Goal: Information Seeking & Learning: Learn about a topic

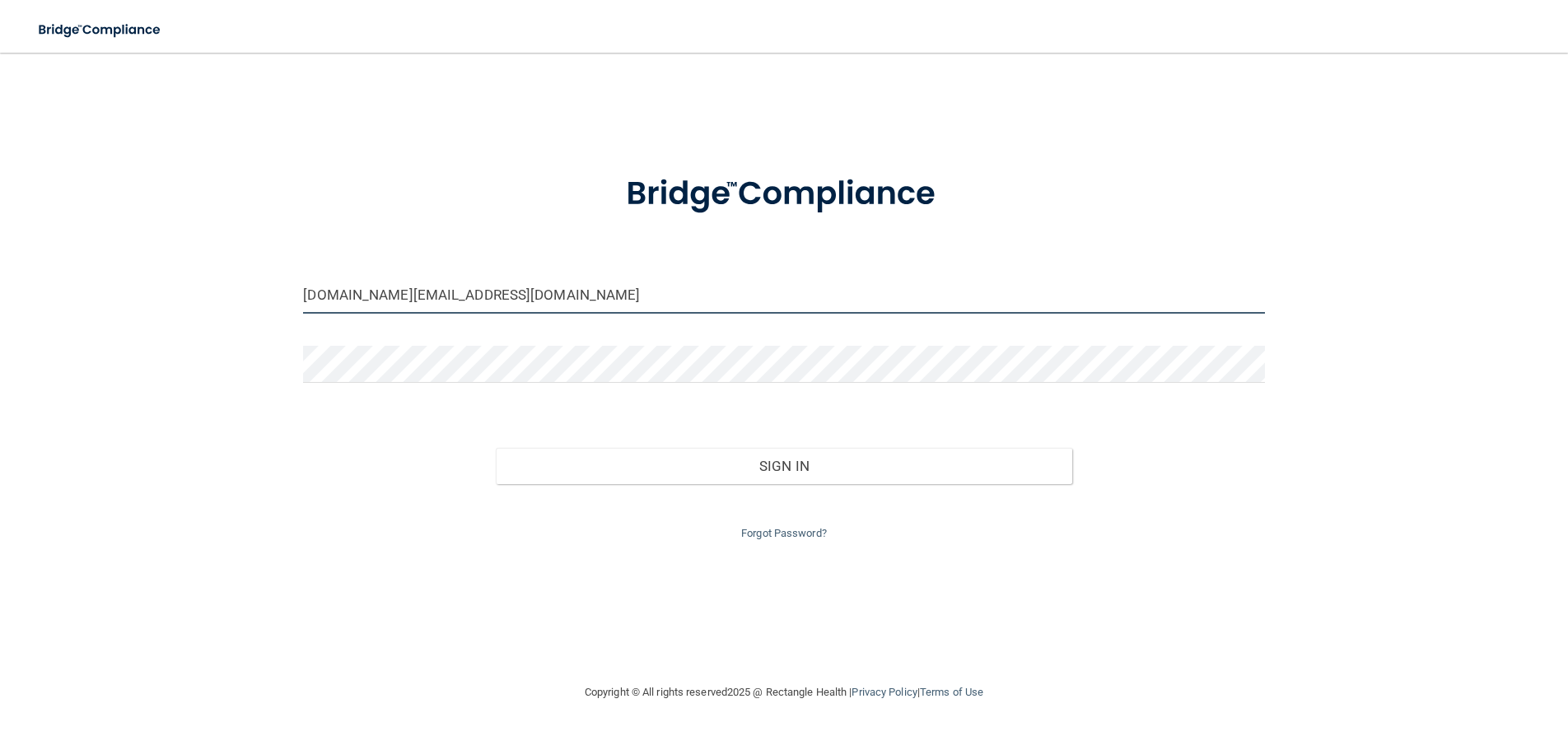
click at [506, 300] on input "[DOMAIN_NAME][EMAIL_ADDRESS][DOMAIN_NAME]" at bounding box center [784, 295] width 961 height 37
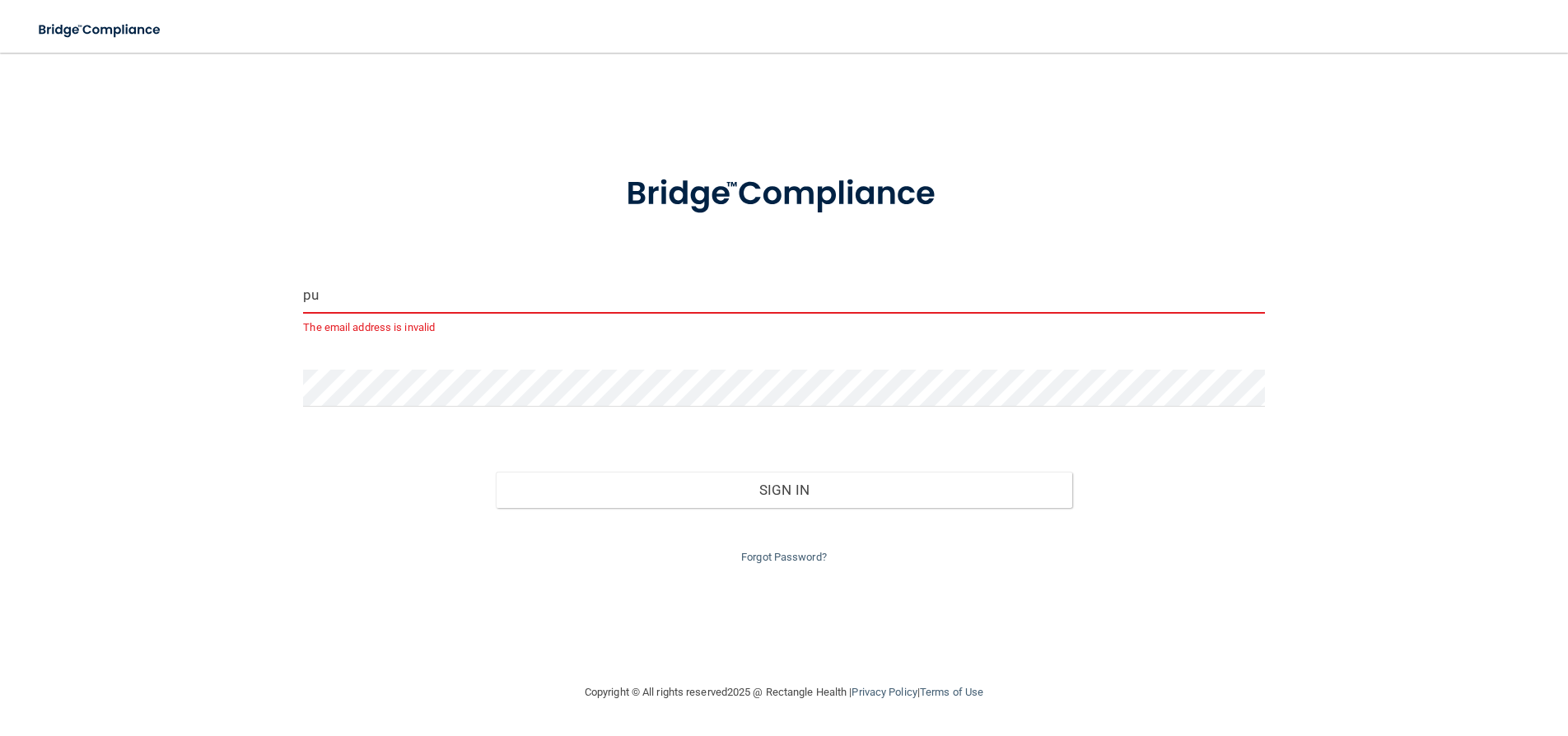
type input "p"
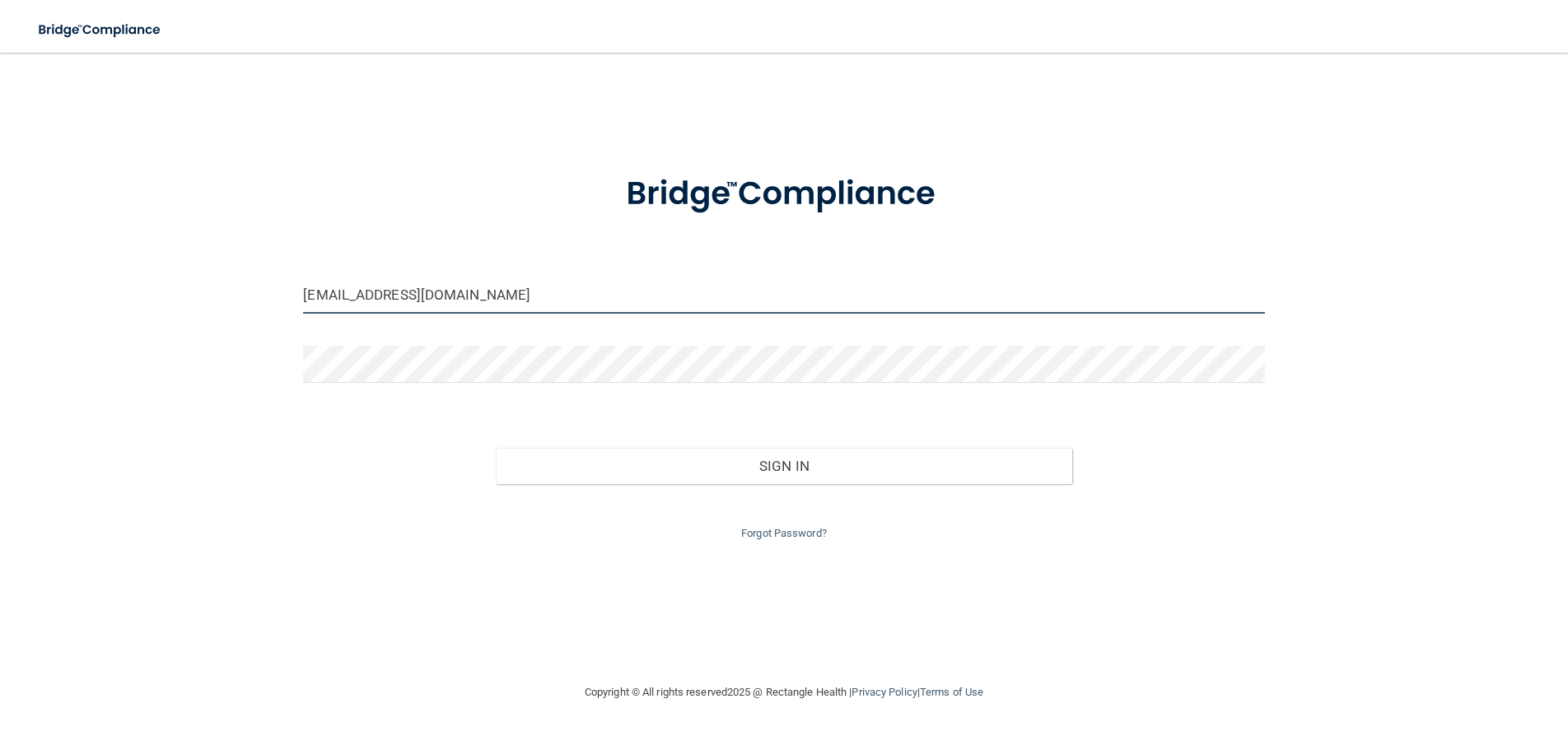
type input "[EMAIL_ADDRESS][DOMAIN_NAME]"
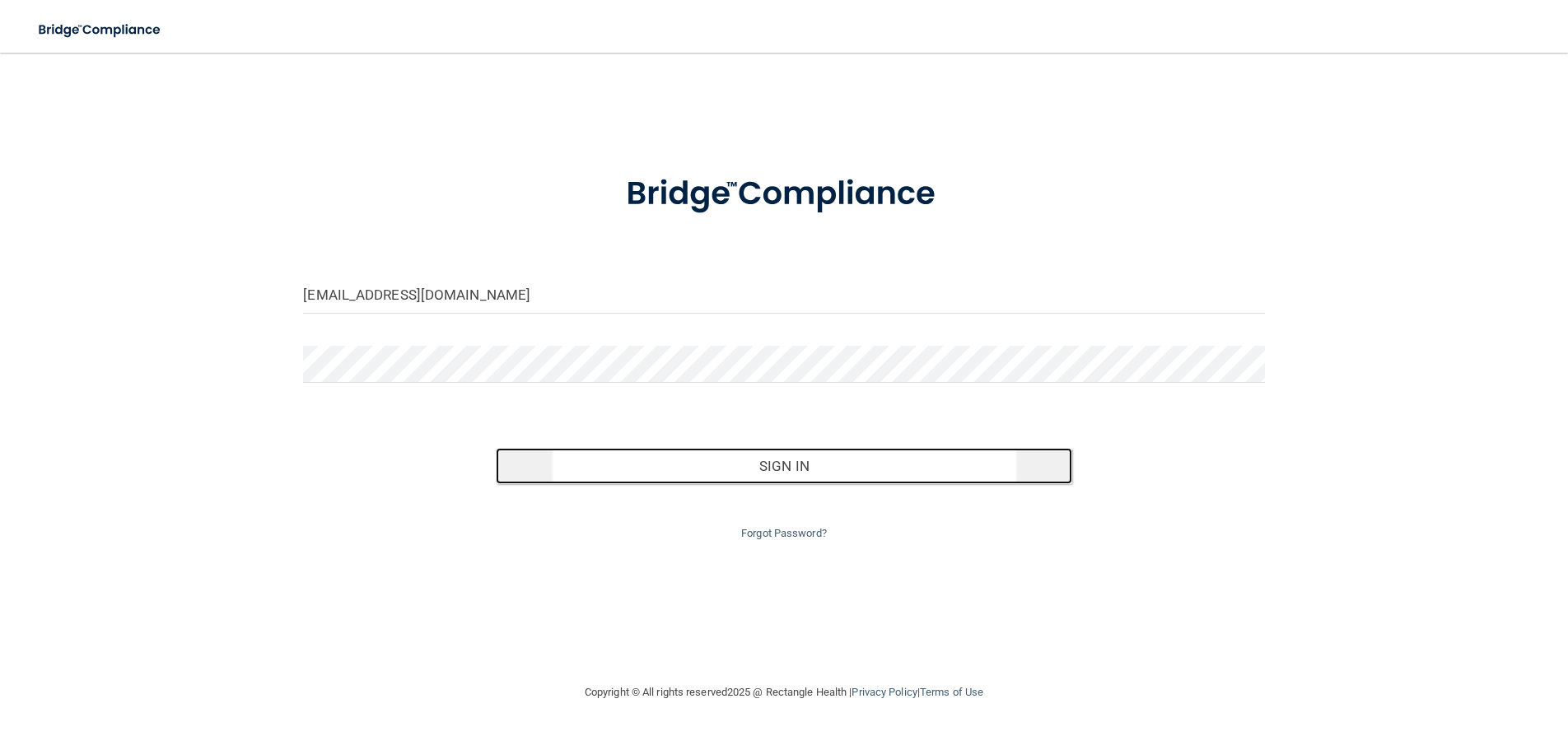
click at [737, 456] on button "Sign In" at bounding box center [784, 466] width 576 height 36
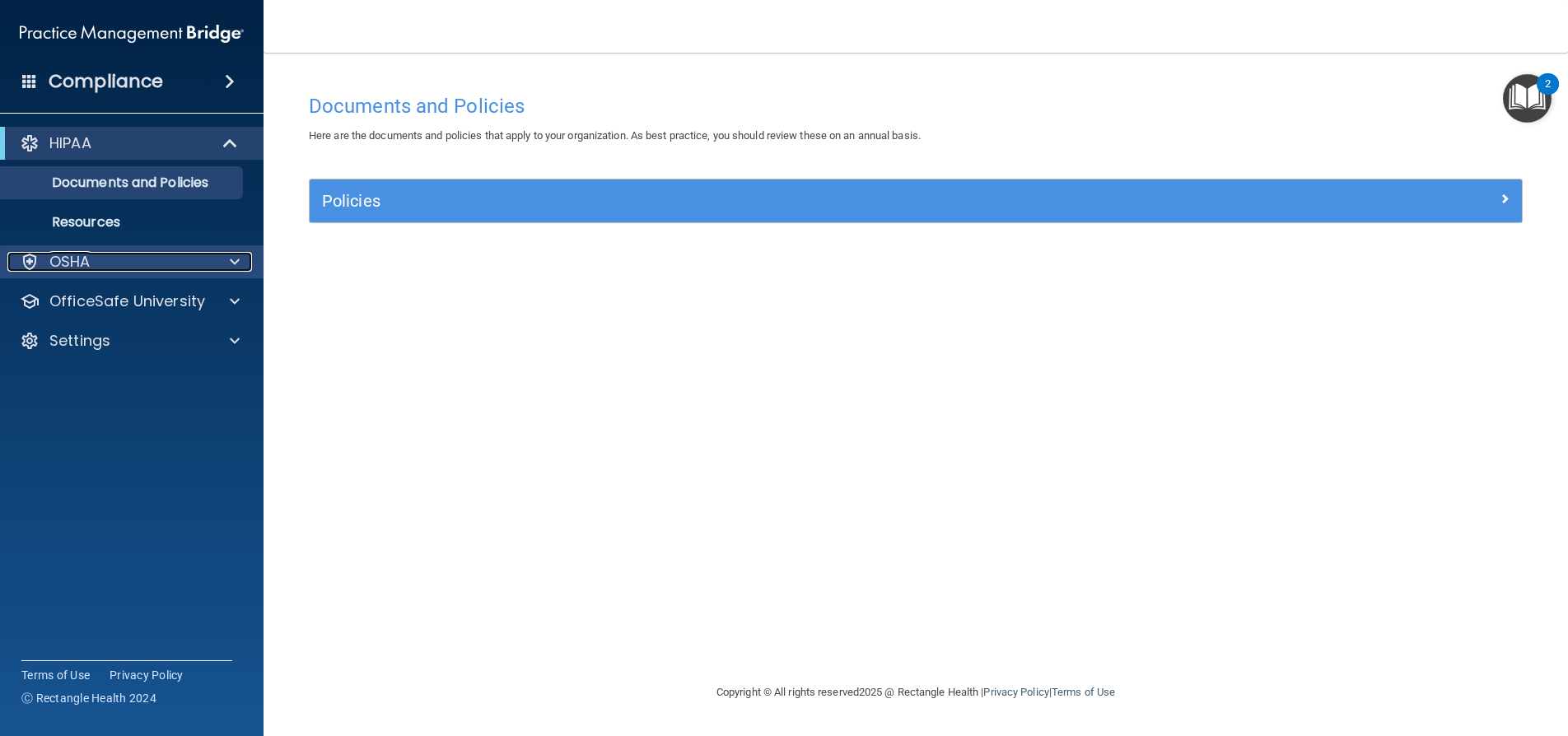
click at [100, 266] on div "OSHA" at bounding box center [110, 261] width 205 height 19
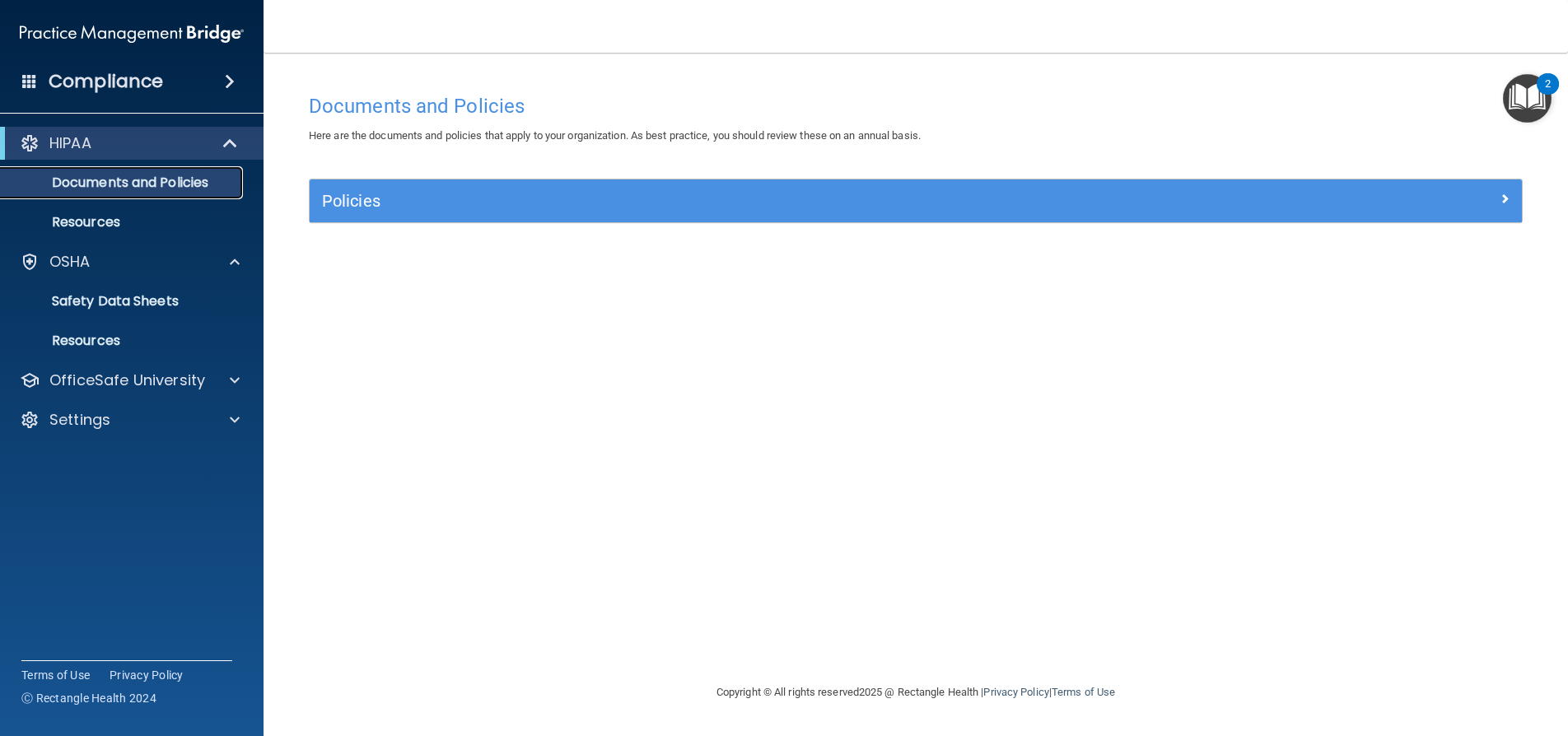
click at [101, 189] on p "Documents and Policies" at bounding box center [123, 183] width 225 height 16
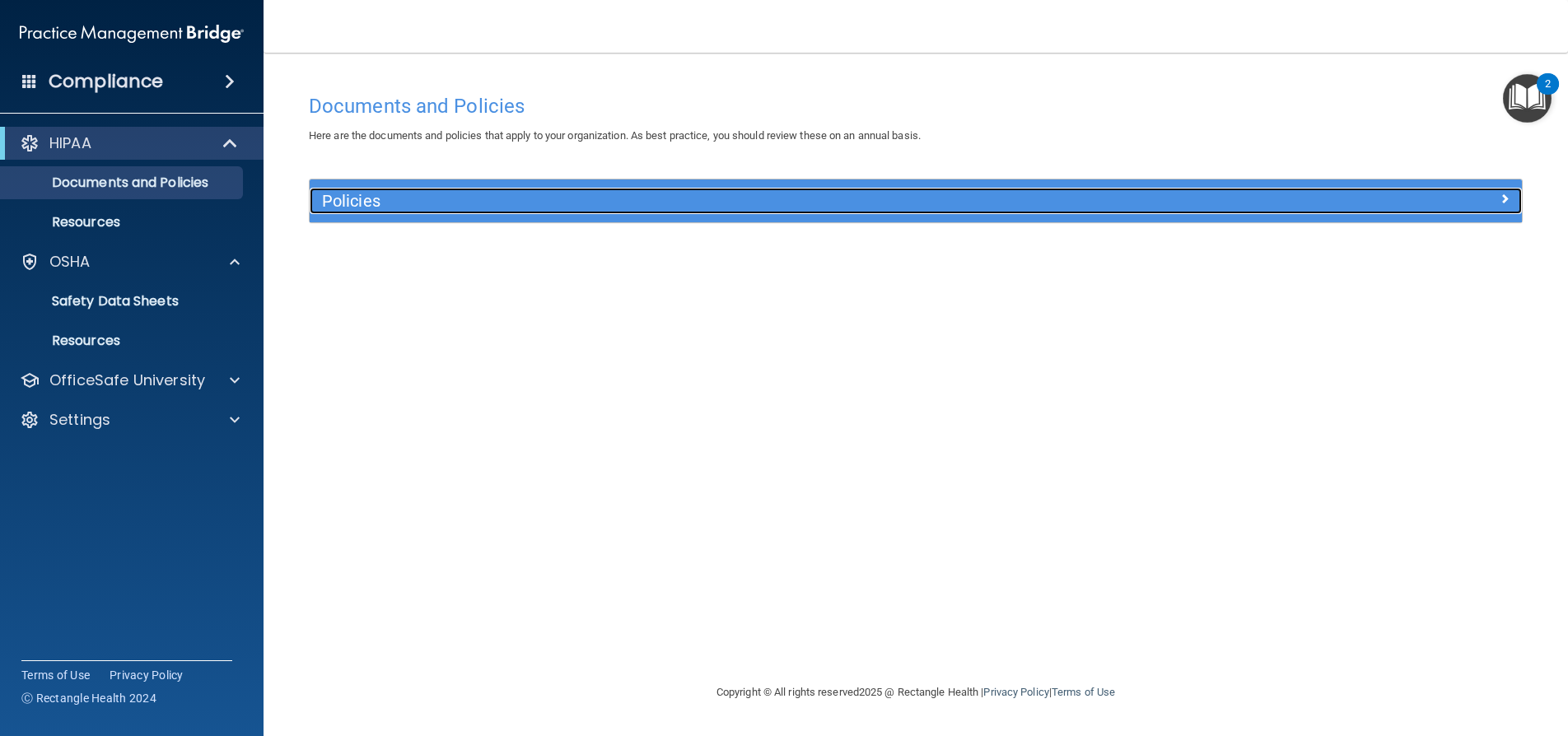
click at [403, 199] on h5 "Policies" at bounding box center [764, 200] width 884 height 18
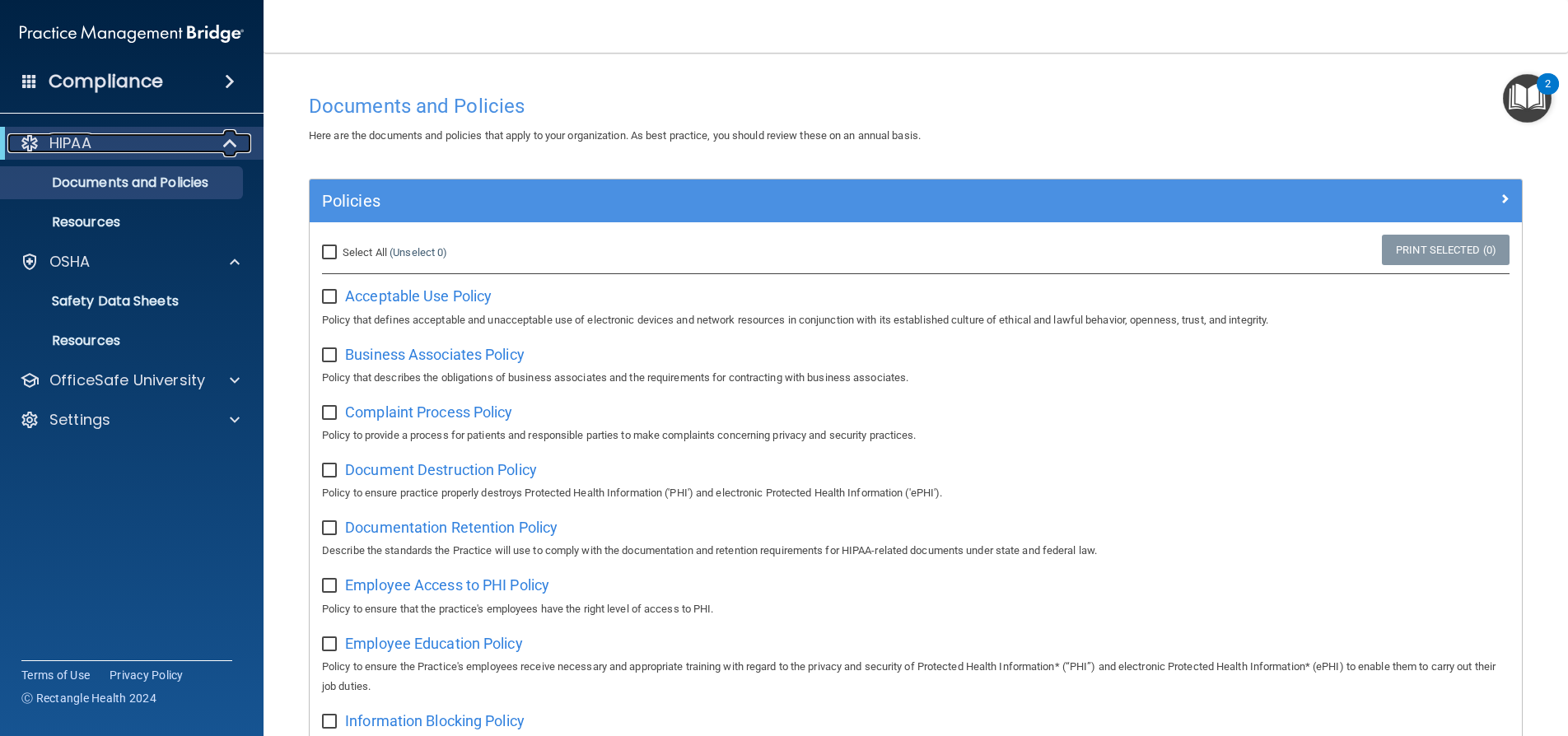
click at [100, 139] on div "HIPAA" at bounding box center [109, 143] width 204 height 19
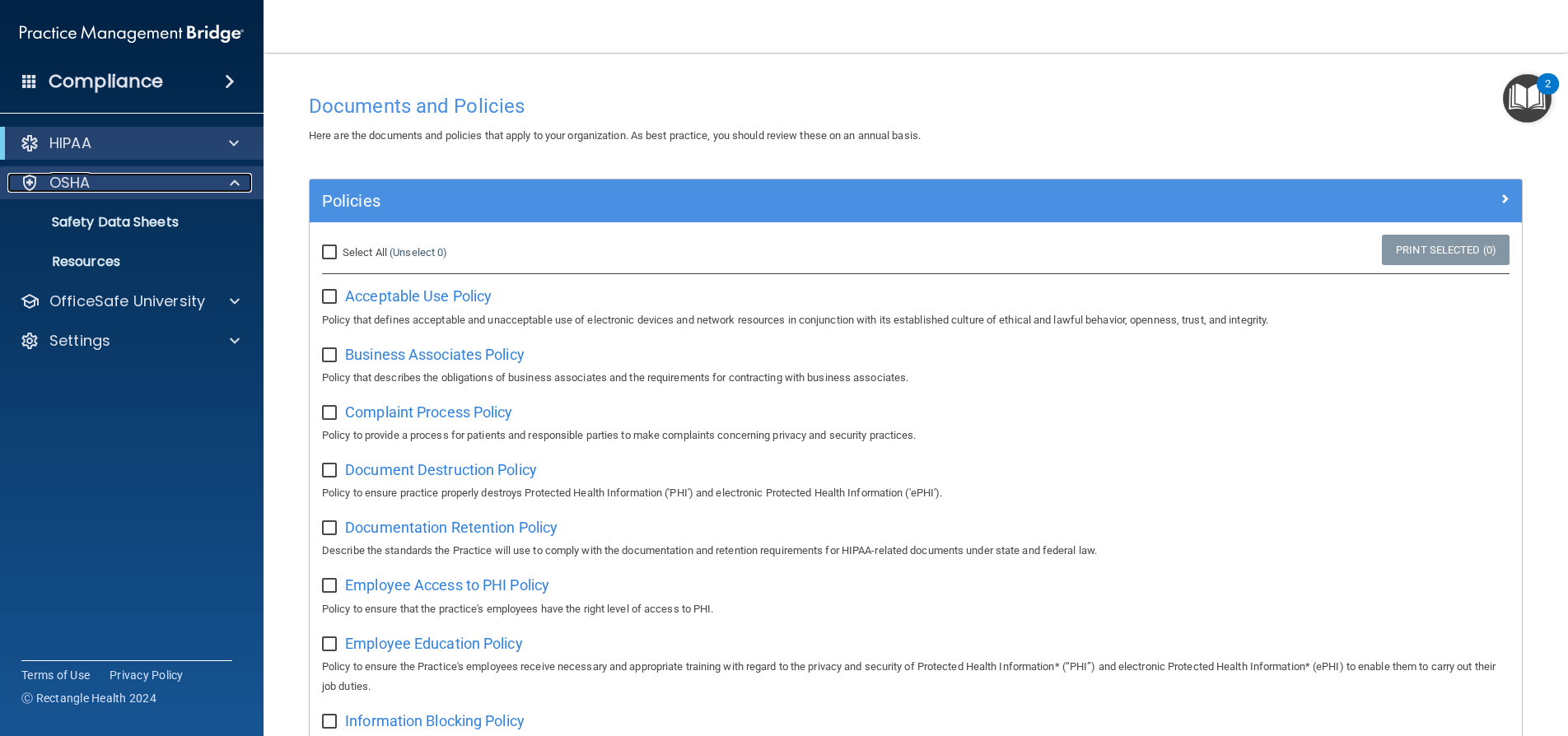
click at [98, 177] on div "OSHA" at bounding box center [110, 183] width 205 height 19
click at [118, 219] on p "Safety Data Sheets" at bounding box center [123, 221] width 225 height 16
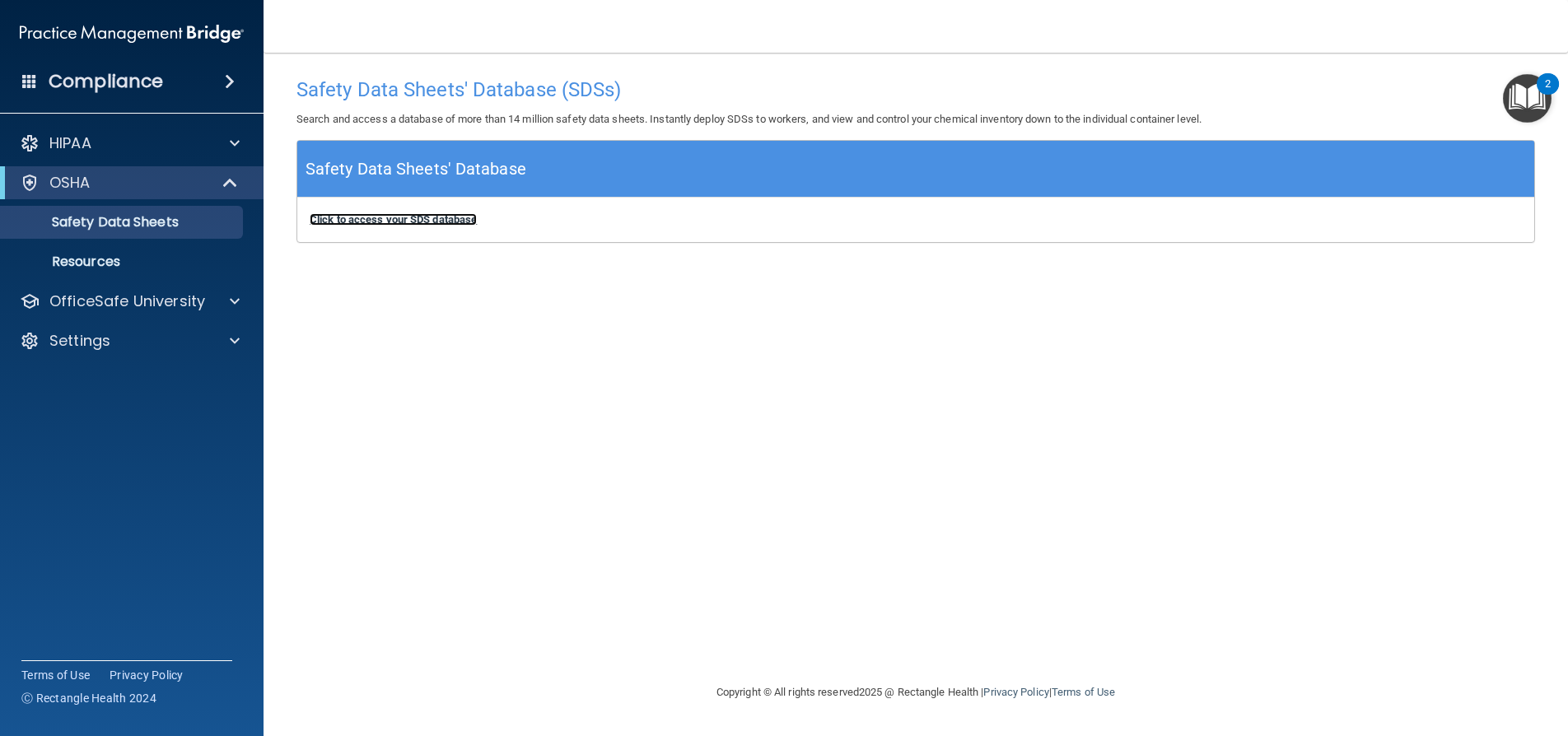
click at [370, 218] on b "Click to access your SDS database" at bounding box center [393, 219] width 167 height 13
click at [105, 74] on h4 "Compliance" at bounding box center [105, 81] width 114 height 23
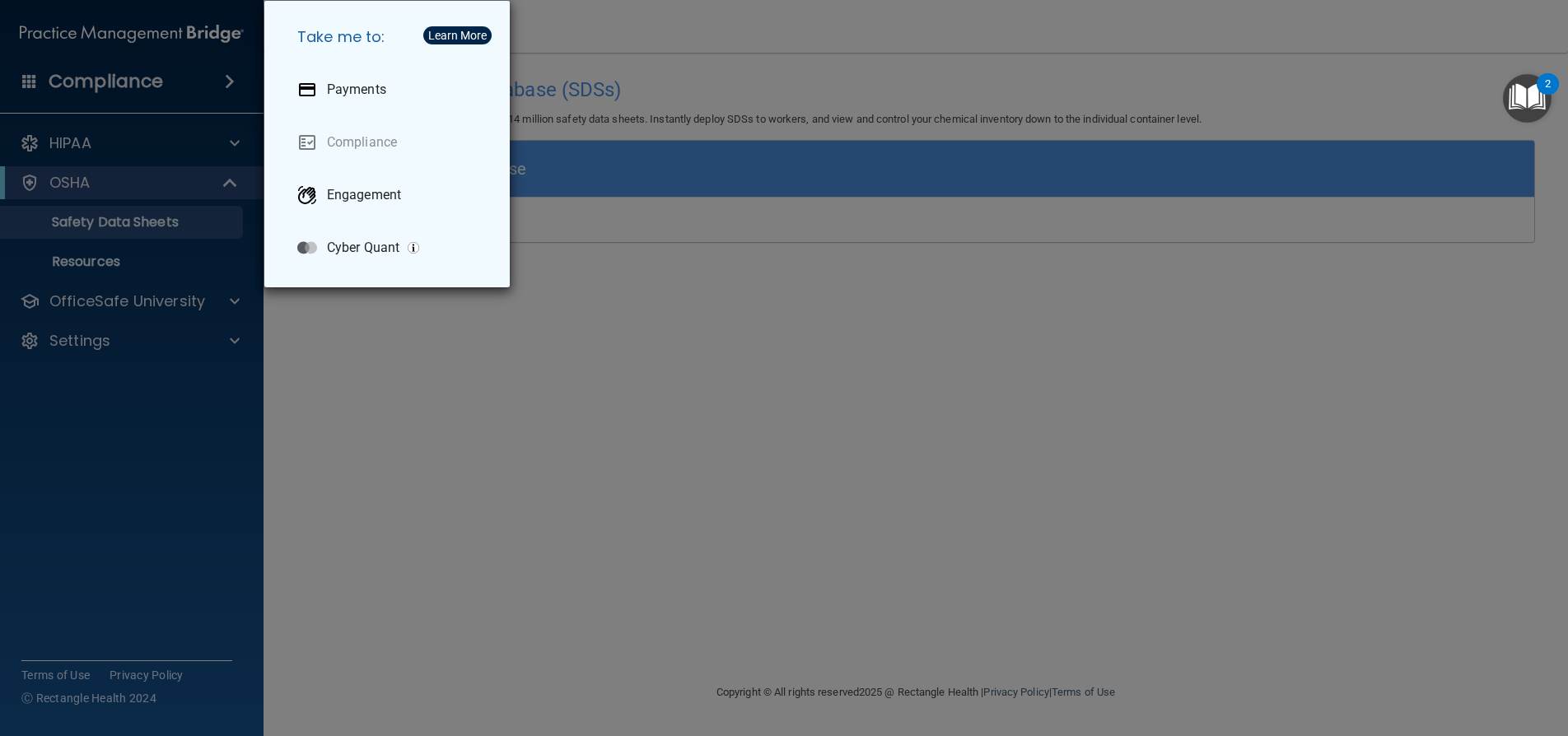
click at [153, 274] on div "Take me to: Payments Compliance Engagement Cyber Quant" at bounding box center [784, 368] width 1568 height 736
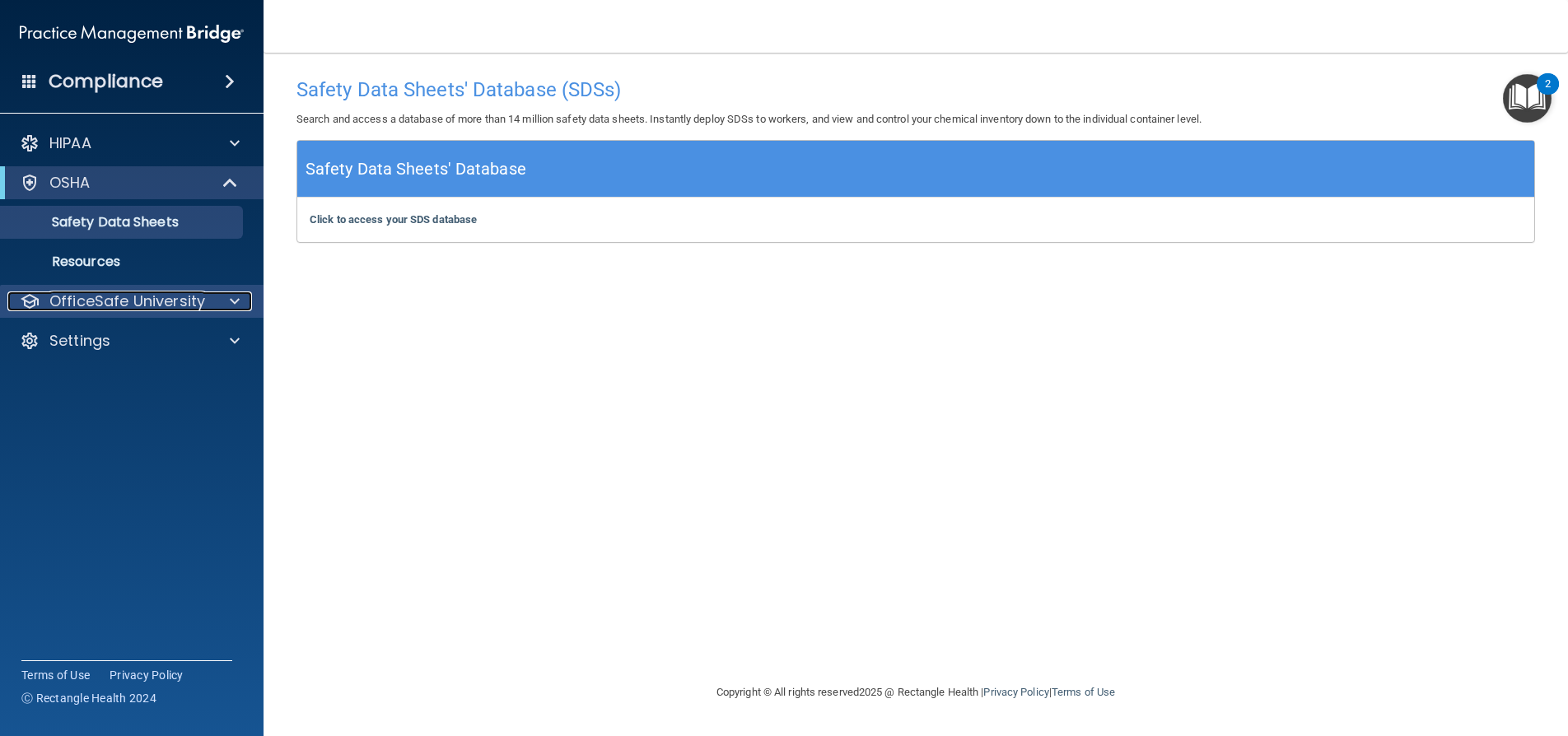
click at [70, 310] on p "OfficeSafe University" at bounding box center [127, 301] width 156 height 19
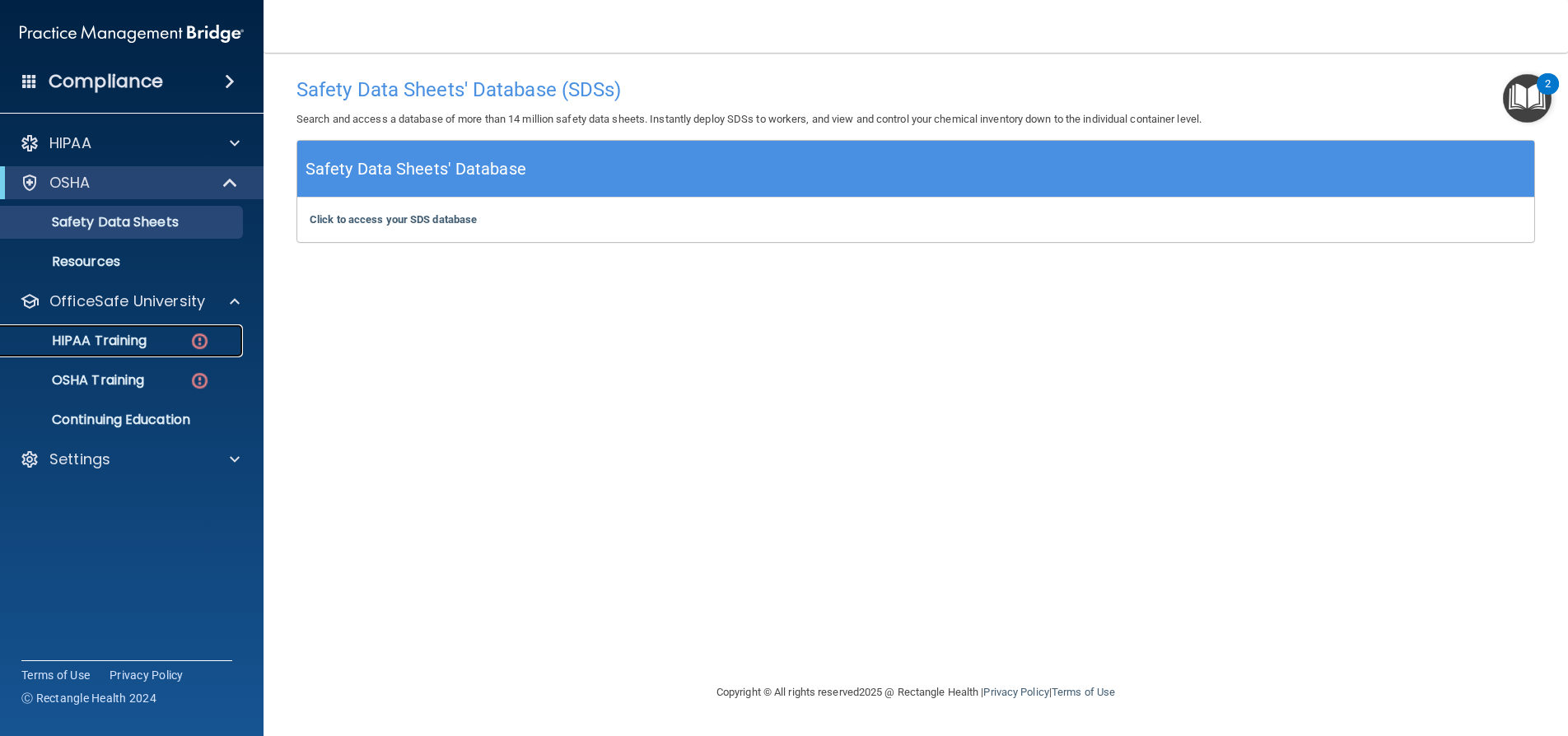
click at [102, 335] on p "HIPAA Training" at bounding box center [79, 341] width 136 height 16
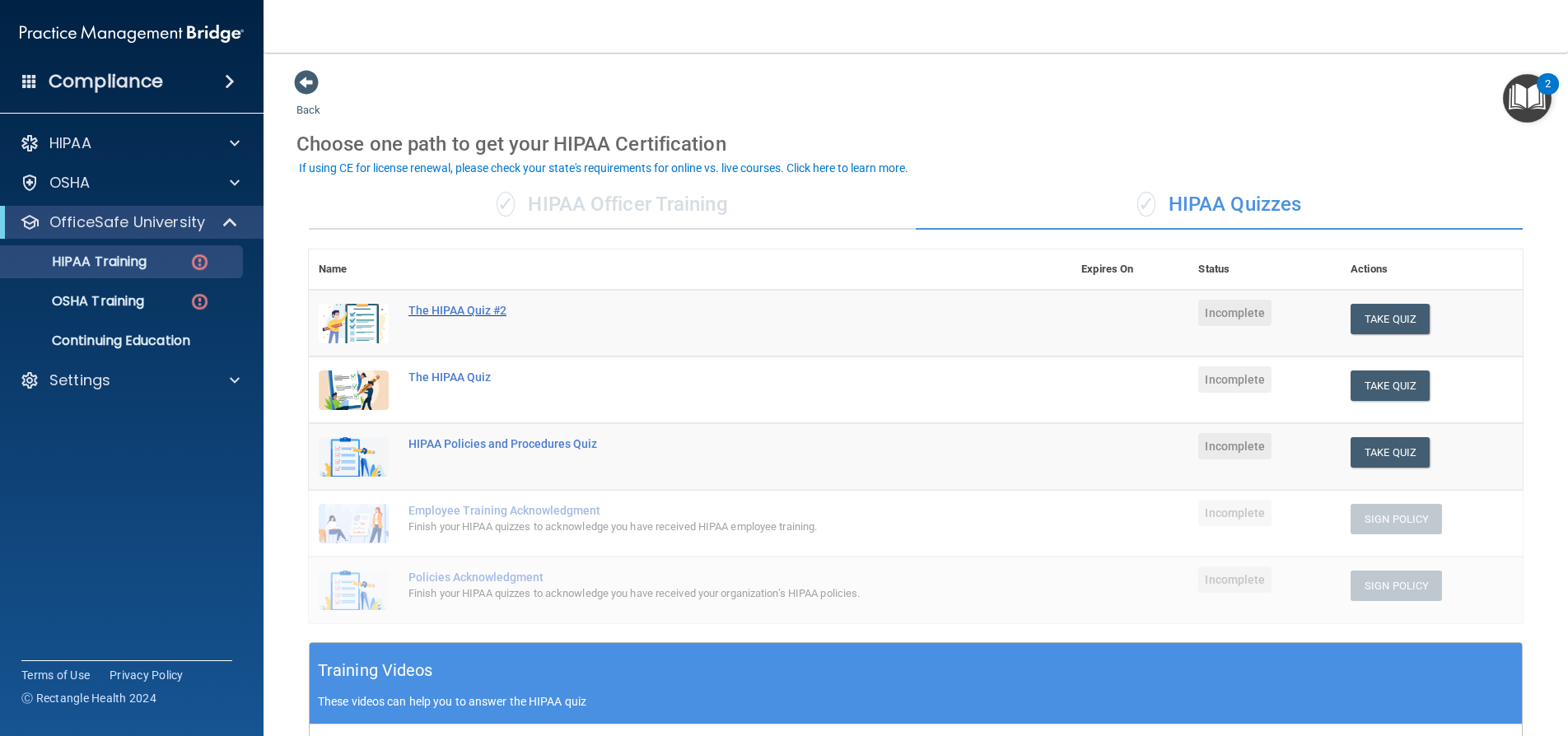
click at [460, 309] on div "The HIPAA Quiz #2" at bounding box center [698, 311] width 581 height 14
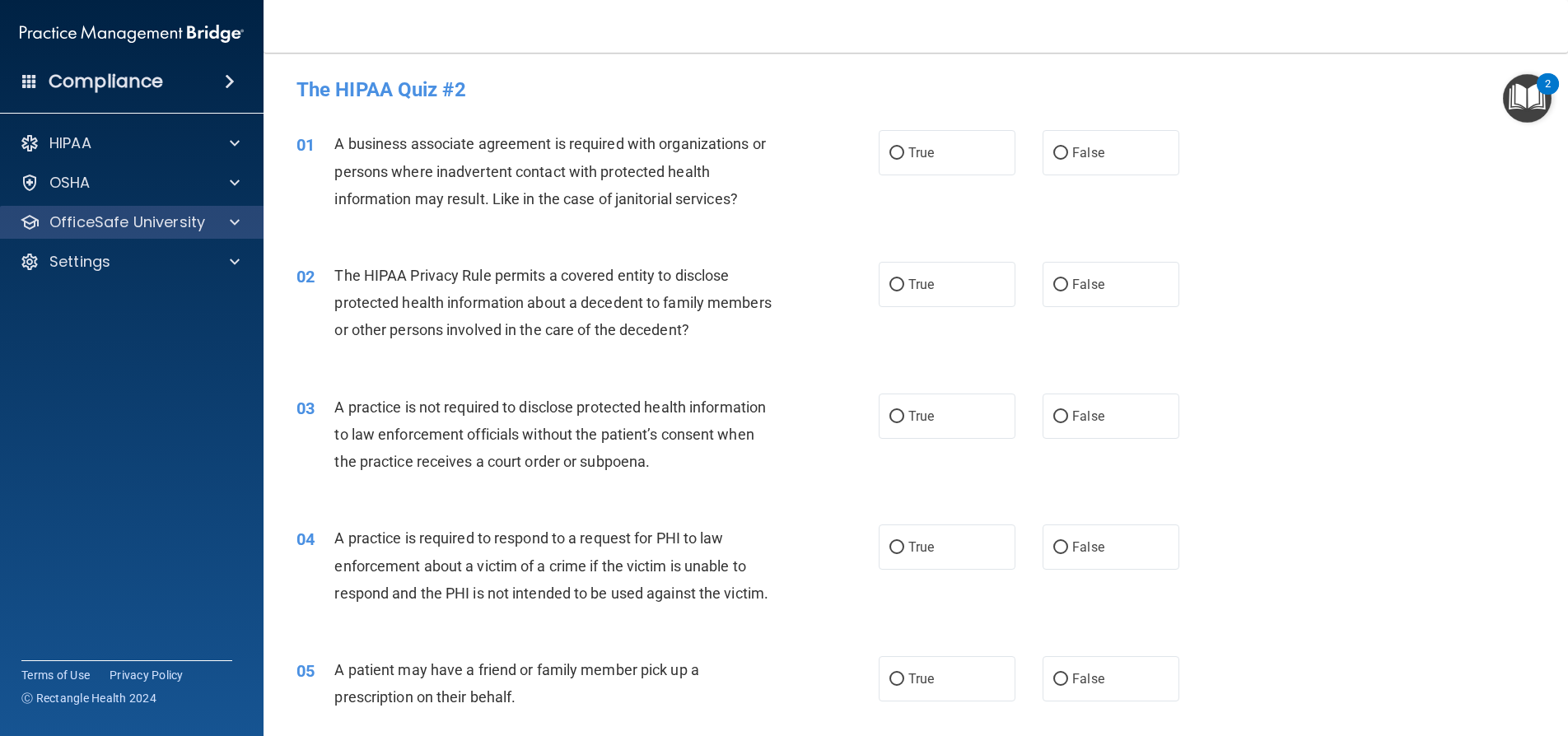
click at [96, 207] on div "OfficeSafe University" at bounding box center [132, 222] width 265 height 33
click at [108, 229] on p "OfficeSafe University" at bounding box center [127, 221] width 156 height 19
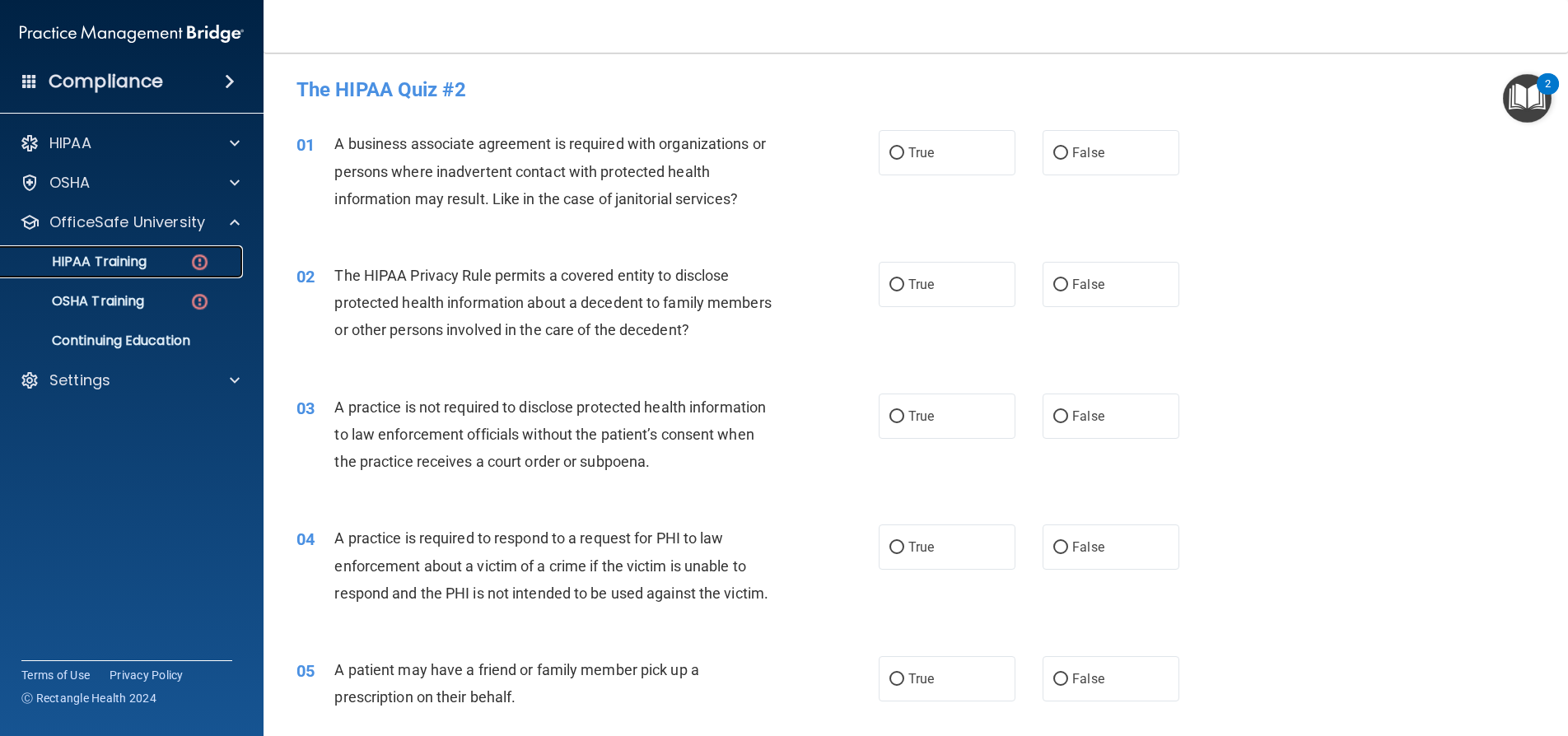
click at [110, 270] on p "HIPAA Training" at bounding box center [79, 261] width 136 height 16
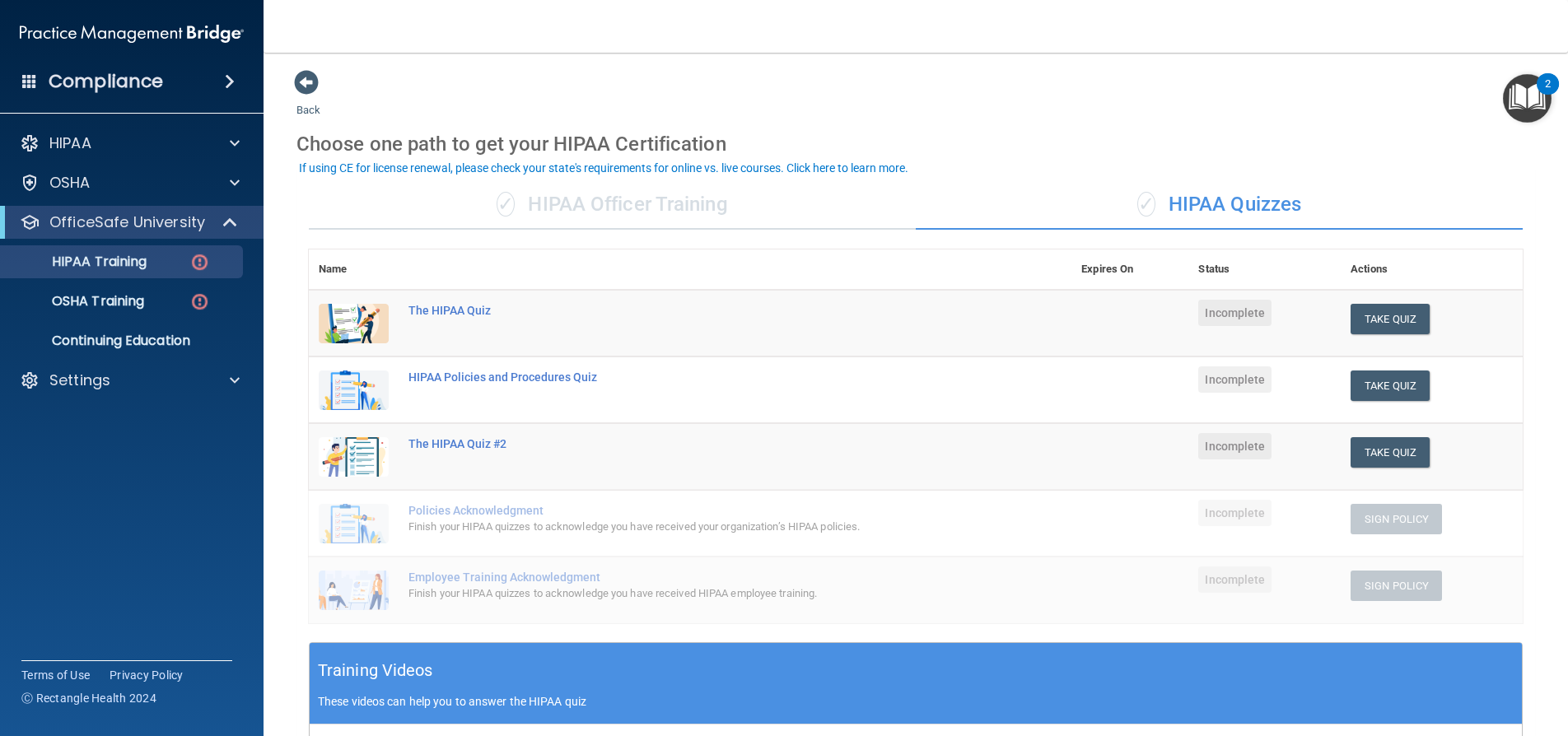
click at [677, 199] on div "✓ HIPAA Officer Training" at bounding box center [612, 204] width 607 height 49
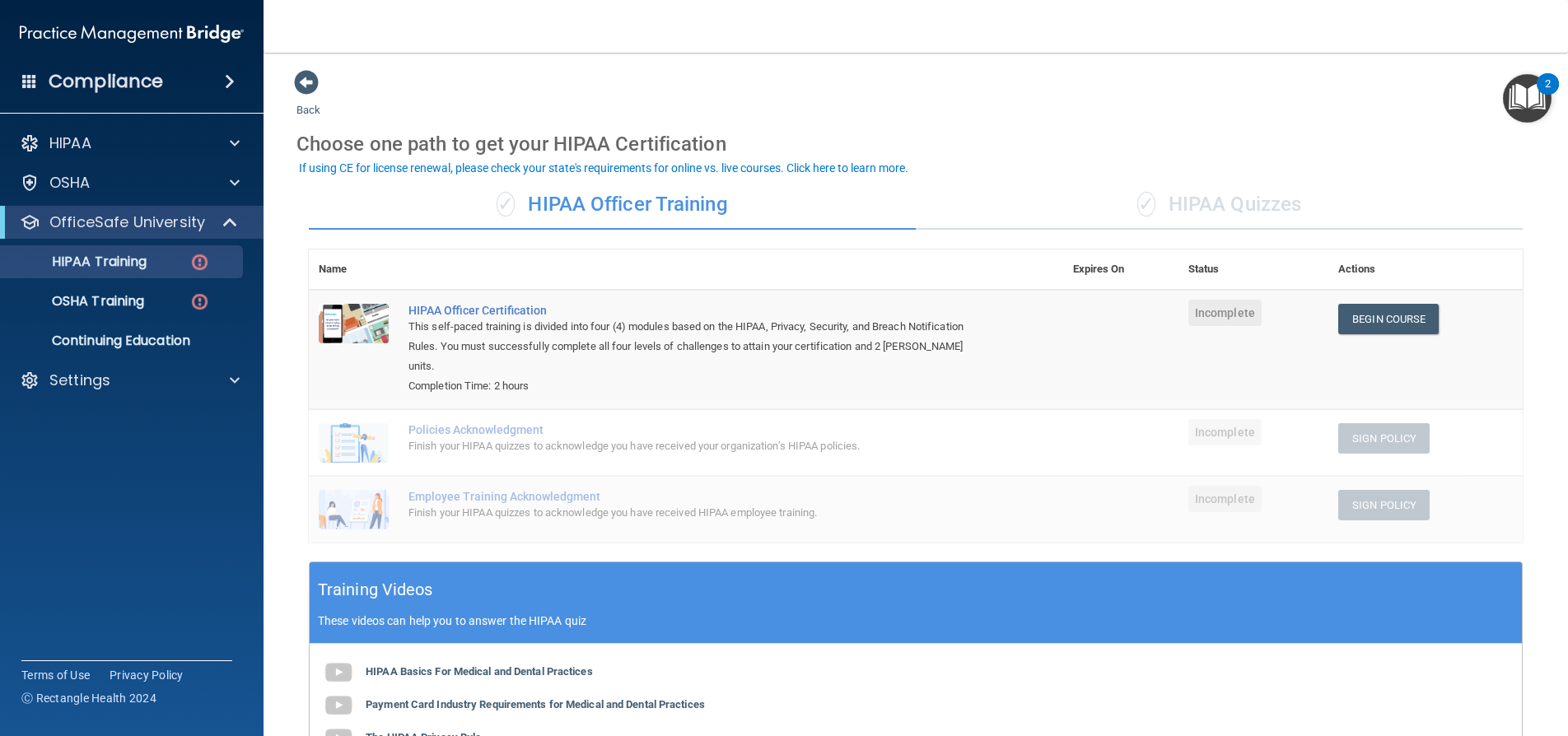
click at [1198, 196] on div "✓ HIPAA Quizzes" at bounding box center [1219, 204] width 607 height 49
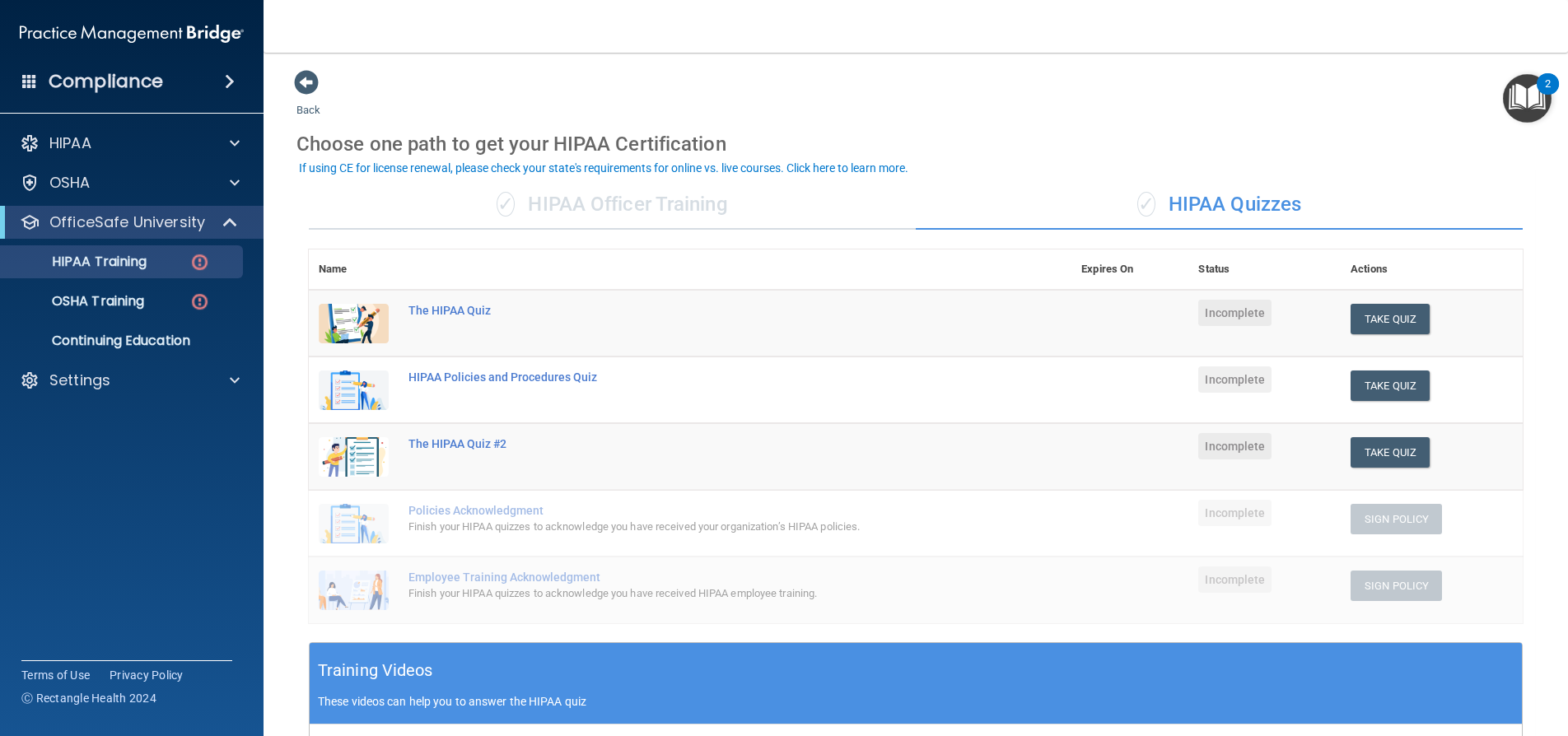
click at [520, 214] on div "✓ HIPAA Officer Training" at bounding box center [612, 204] width 607 height 49
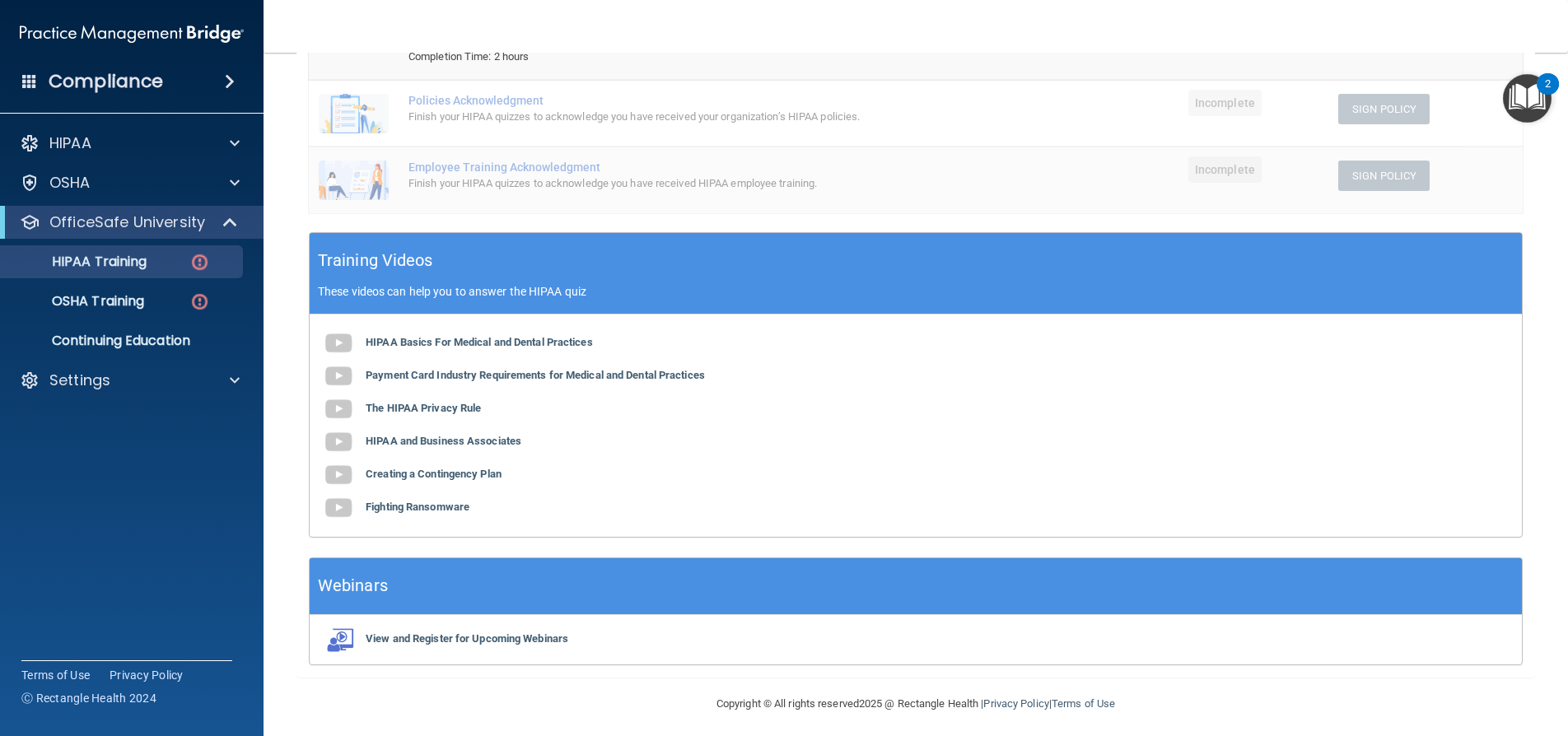
scroll to position [165, 0]
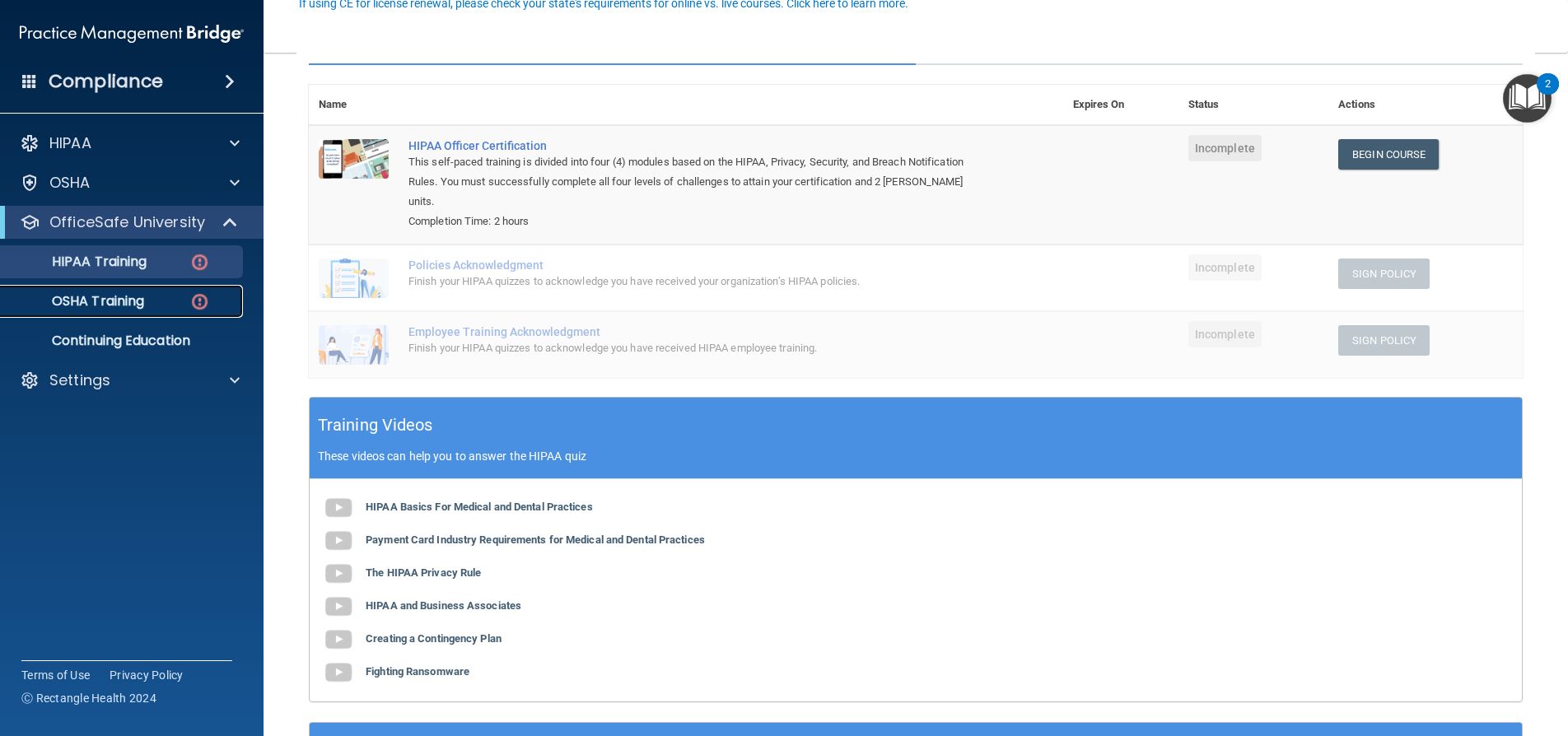
click at [104, 300] on p "OSHA Training" at bounding box center [78, 301] width 134 height 16
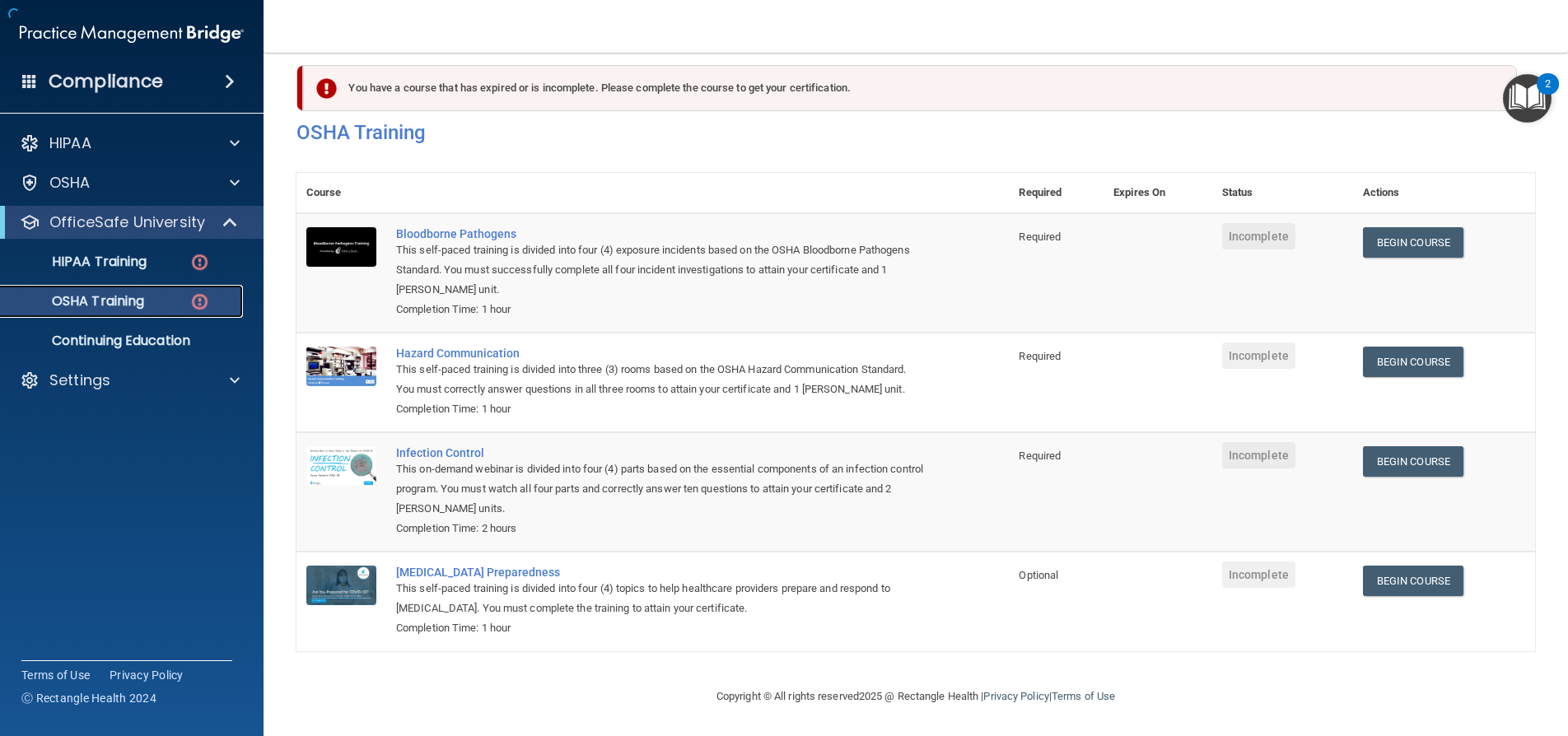
scroll to position [41, 0]
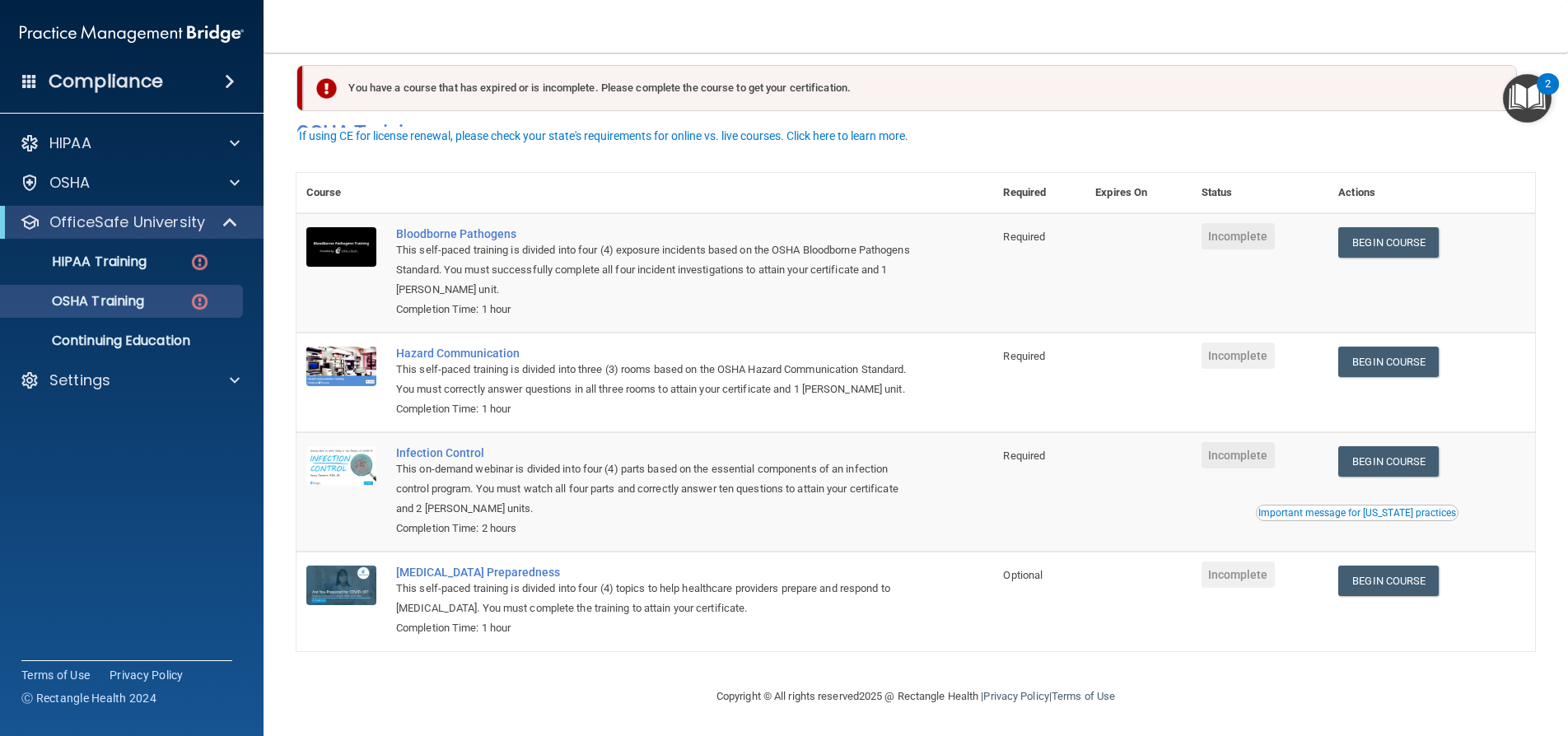
click at [551, 299] on td "Bloodborne Pathogens This self-paced training is divided into four (4) exposure…" at bounding box center [690, 272] width 607 height 119
click at [556, 304] on td "Bloodborne Pathogens This self-paced training is divided into four (4) exposure…" at bounding box center [690, 272] width 607 height 119
drag, startPoint x: 647, startPoint y: -73, endPoint x: 669, endPoint y: -85, distance: 25.1
click at [669, 0] on html "Compliance HIPAA Documents and Policies Report an Incident Business Associates …" at bounding box center [784, 368] width 1568 height 736
click at [128, 254] on p "HIPAA Training" at bounding box center [79, 261] width 136 height 16
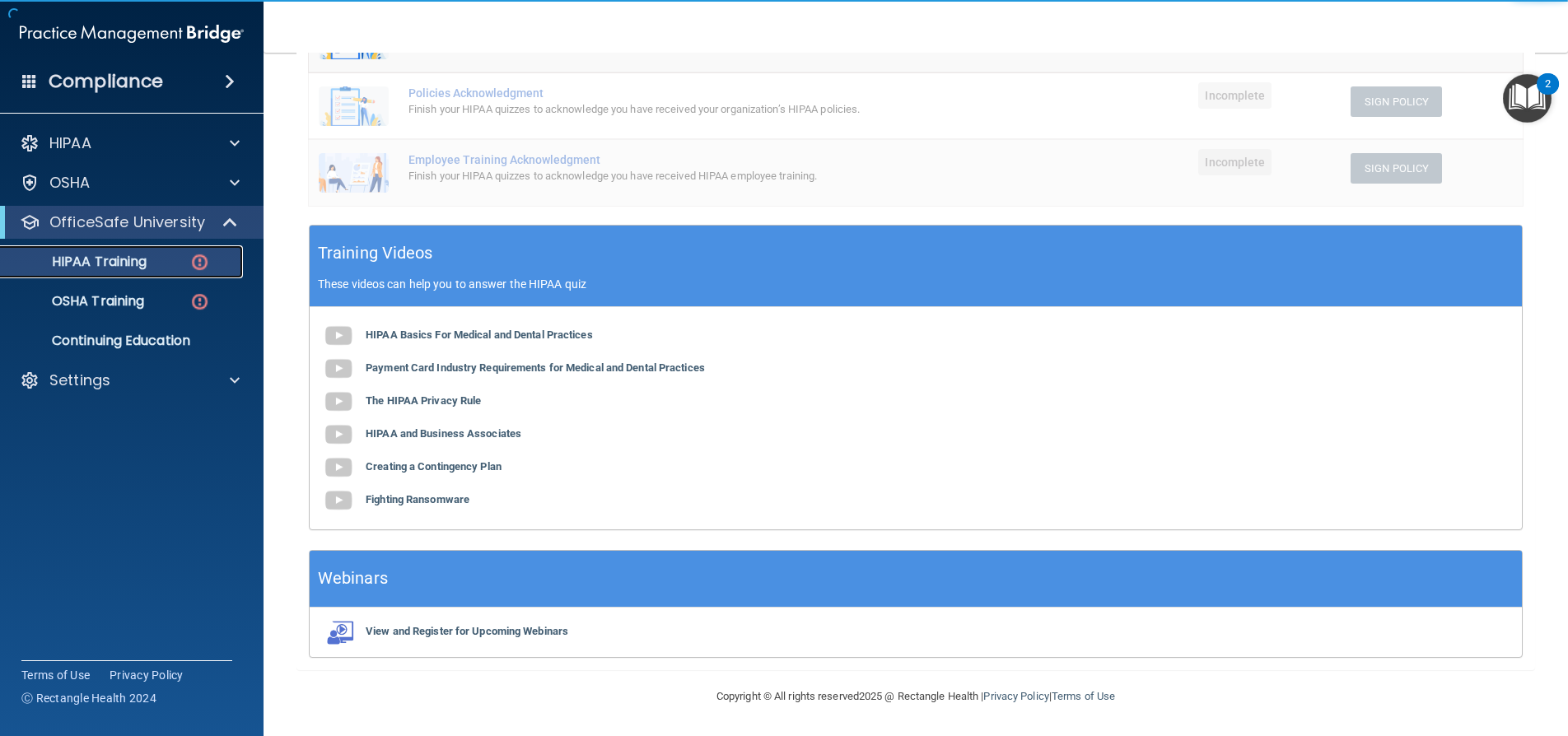
scroll to position [88, 0]
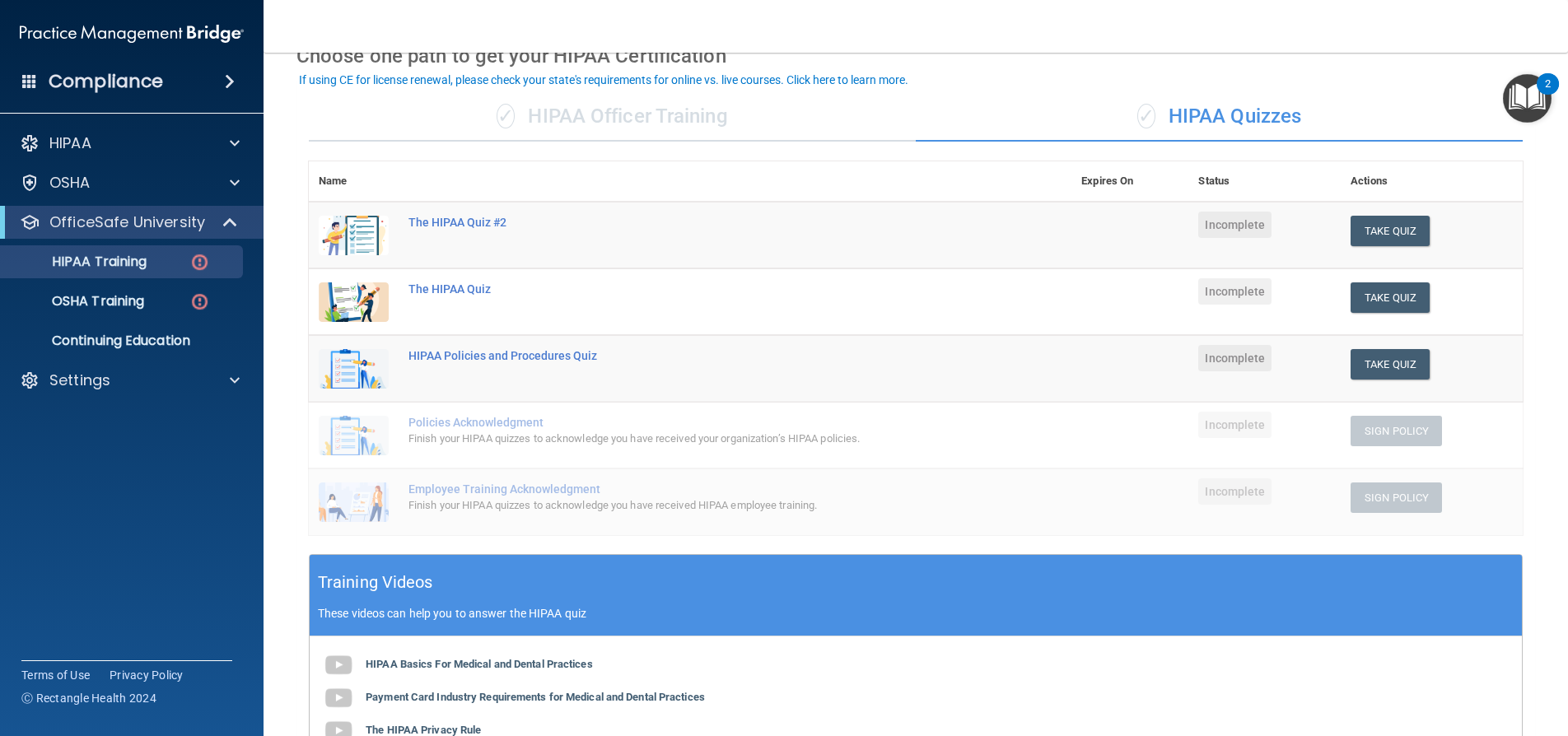
click at [1217, 123] on div "✓ HIPAA Quizzes" at bounding box center [1219, 117] width 607 height 49
click at [1385, 374] on button "Take Quiz" at bounding box center [1390, 364] width 79 height 30
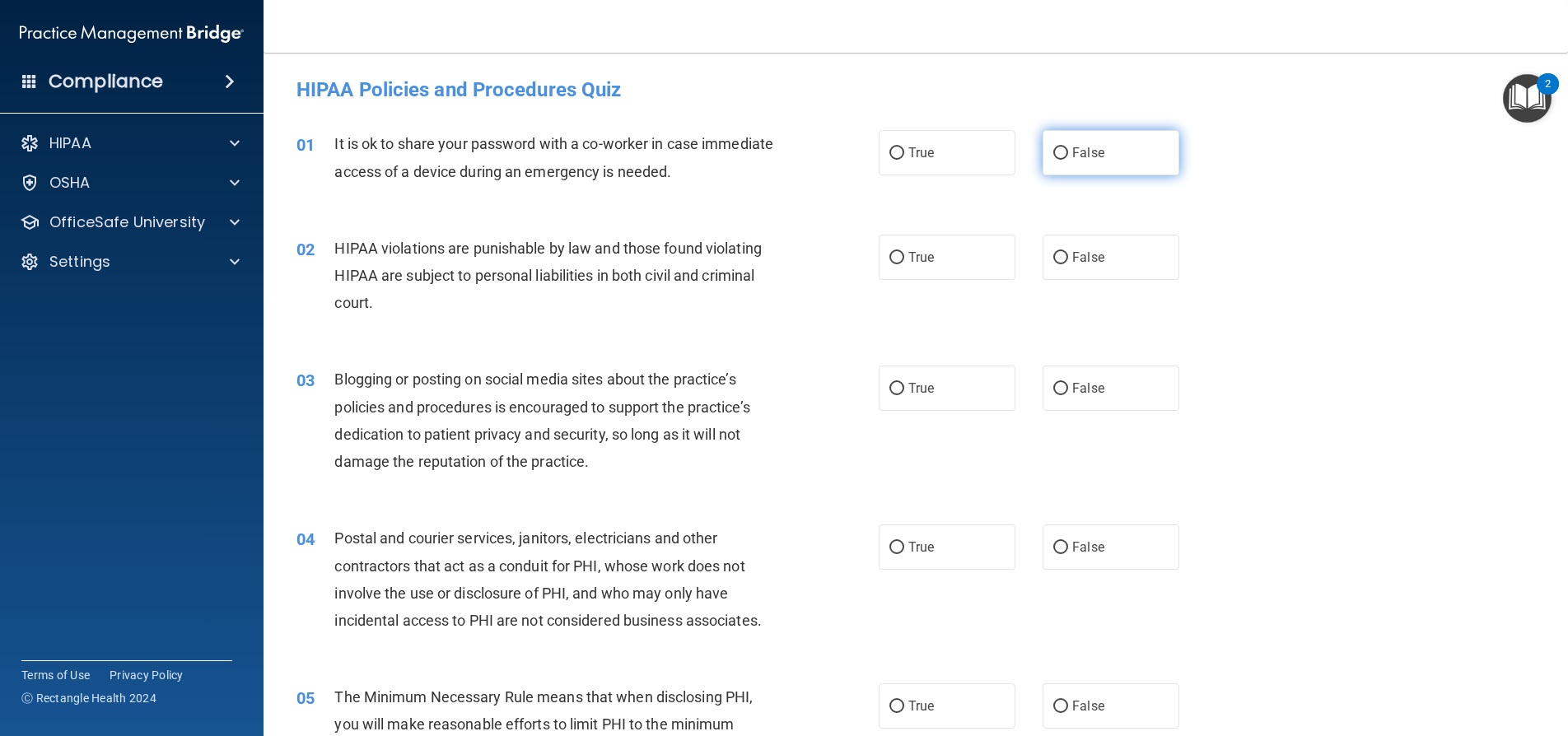
click at [1100, 156] on label "False" at bounding box center [1111, 153] width 137 height 46
click at [1068, 156] on input "False" at bounding box center [1061, 153] width 15 height 13
radio input "true"
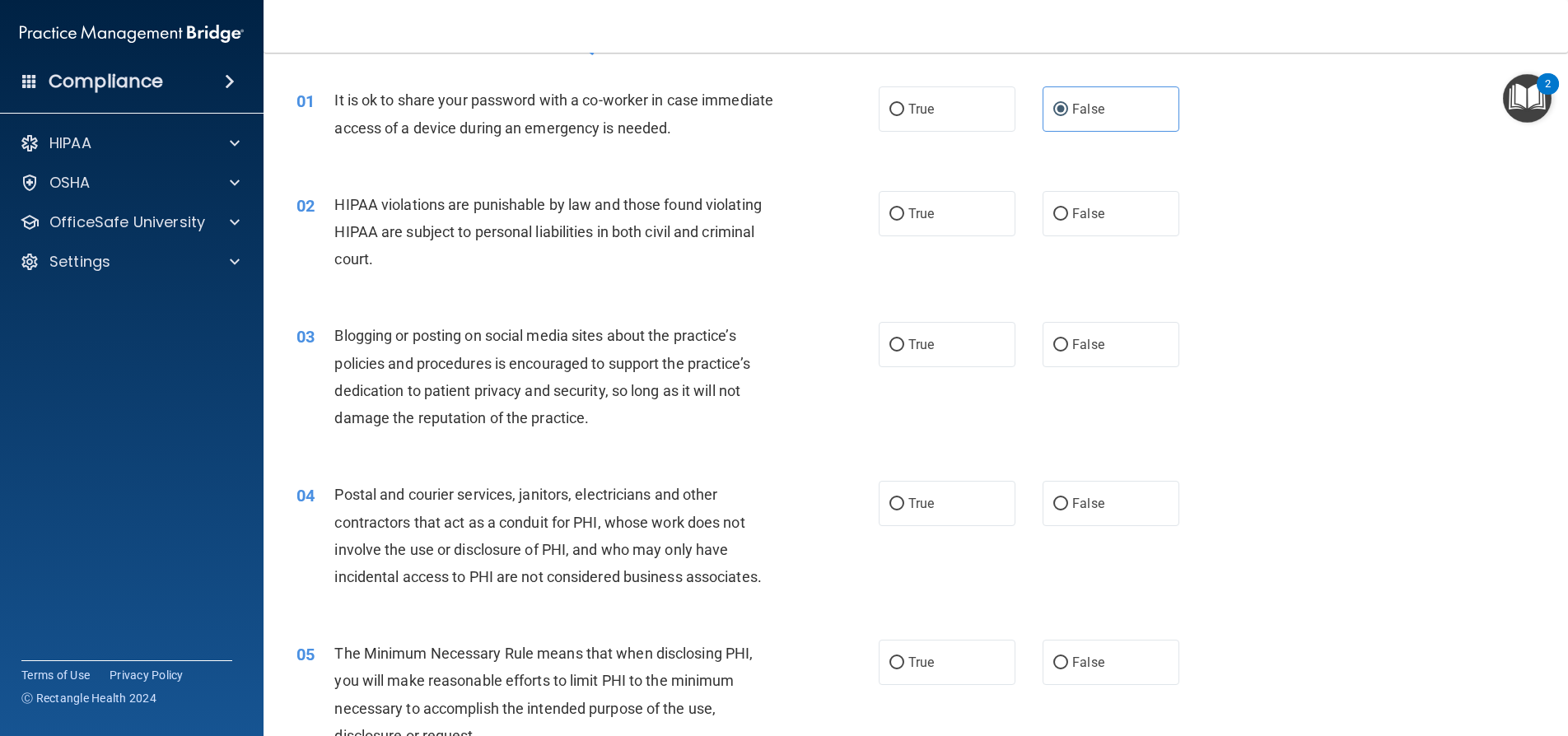
scroll to position [82, 0]
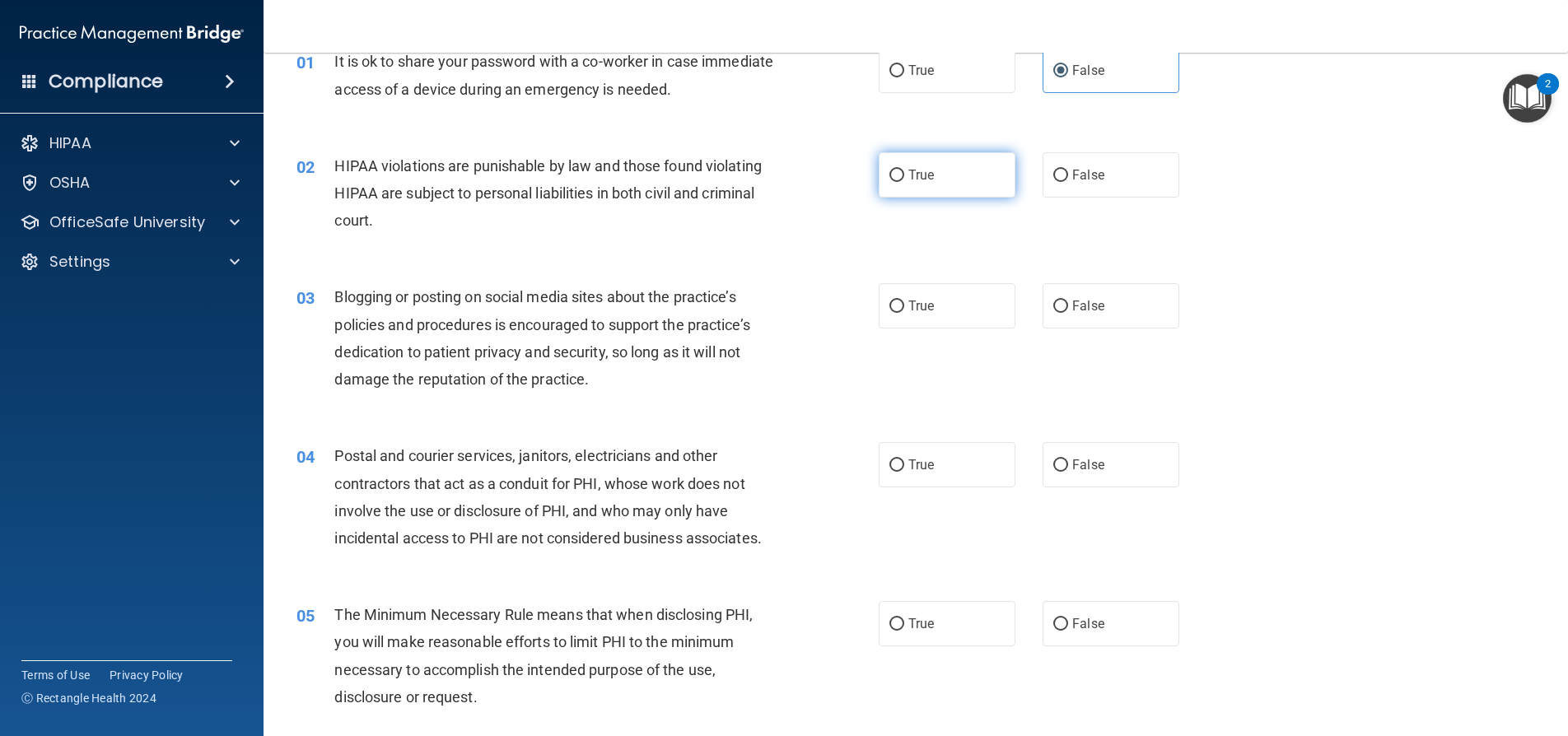
click at [915, 187] on label "True" at bounding box center [948, 175] width 137 height 46
click at [904, 182] on input "True" at bounding box center [897, 176] width 15 height 13
radio input "true"
click at [1069, 296] on label "False" at bounding box center [1111, 306] width 137 height 46
click at [1068, 301] on input "False" at bounding box center [1061, 307] width 15 height 13
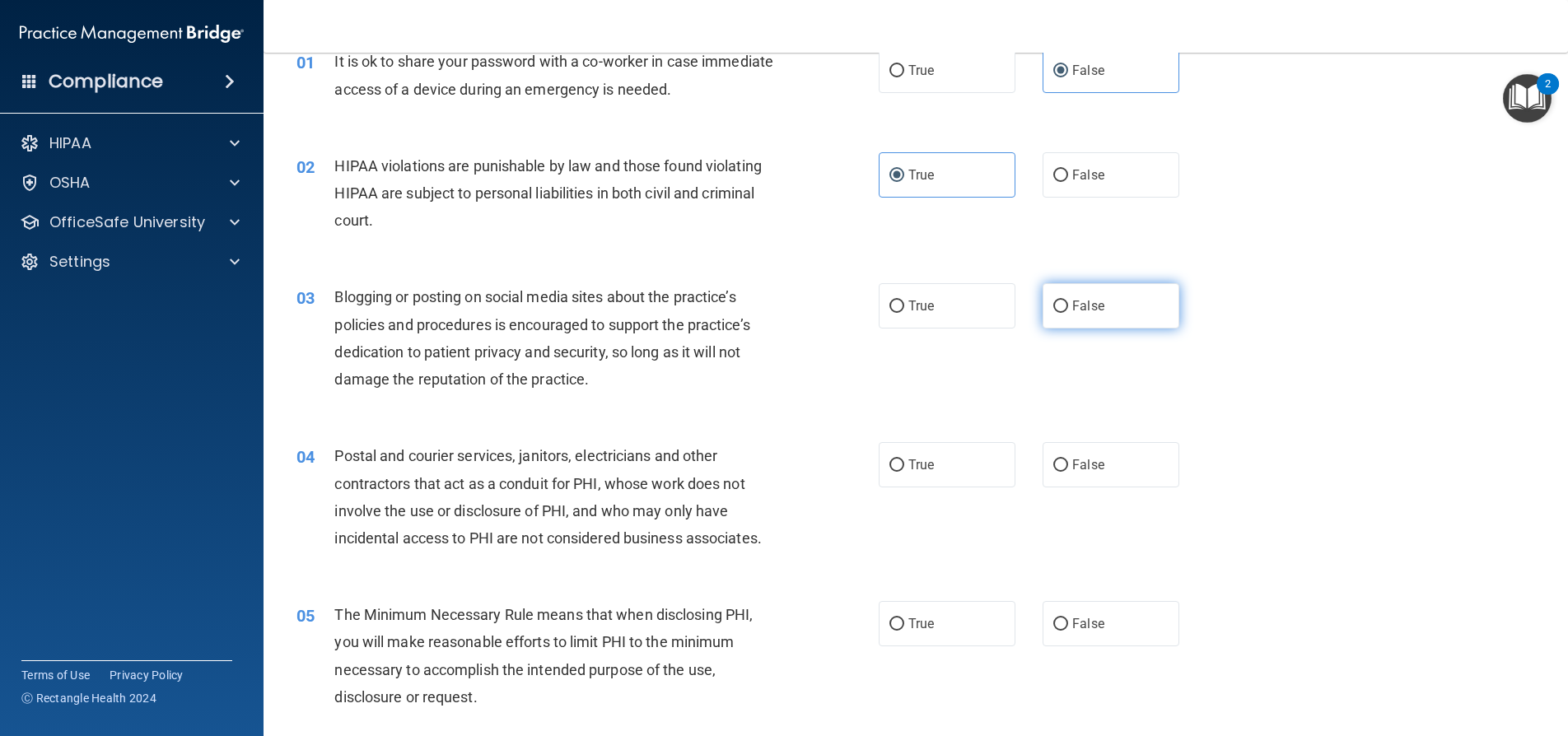
radio input "true"
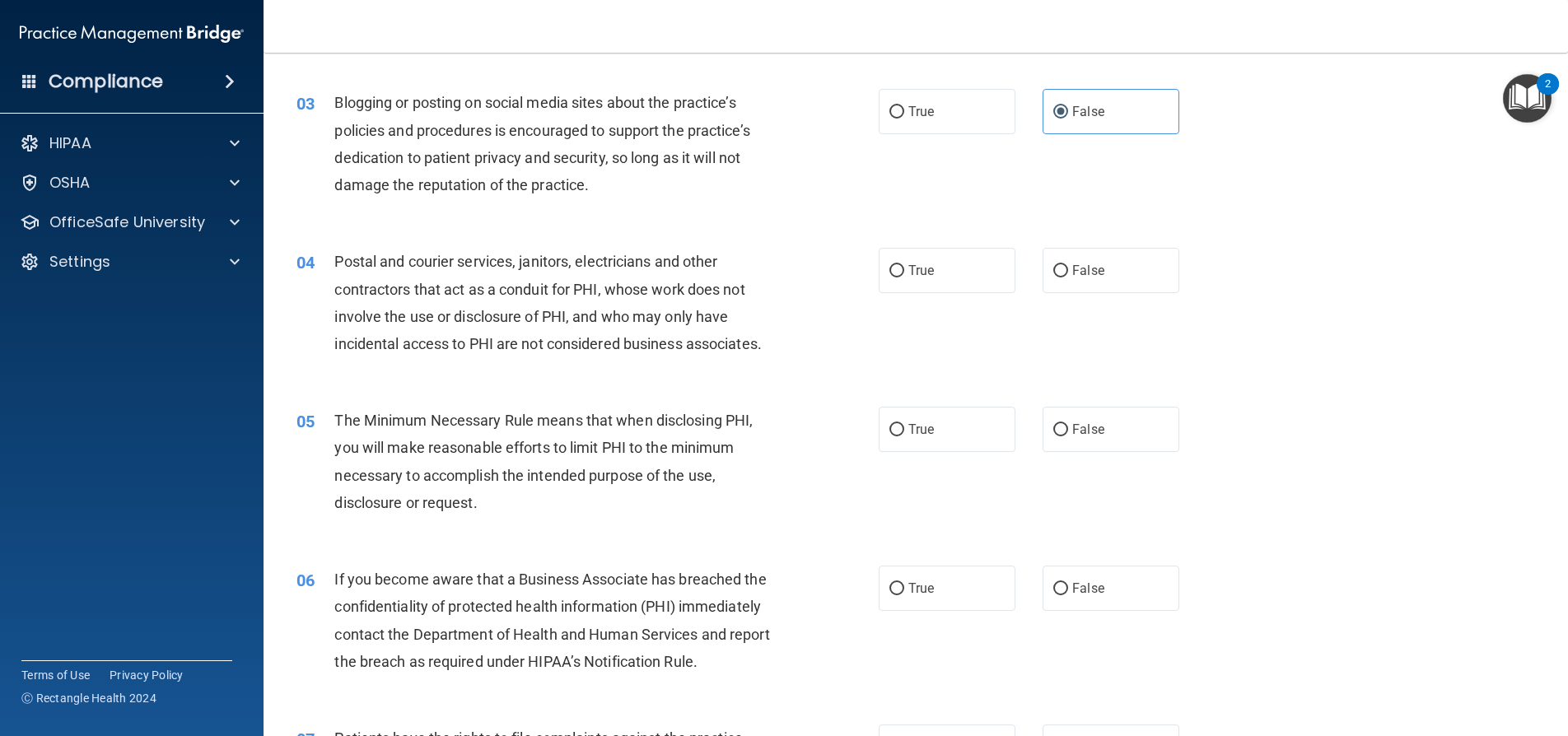
scroll to position [330, 0]
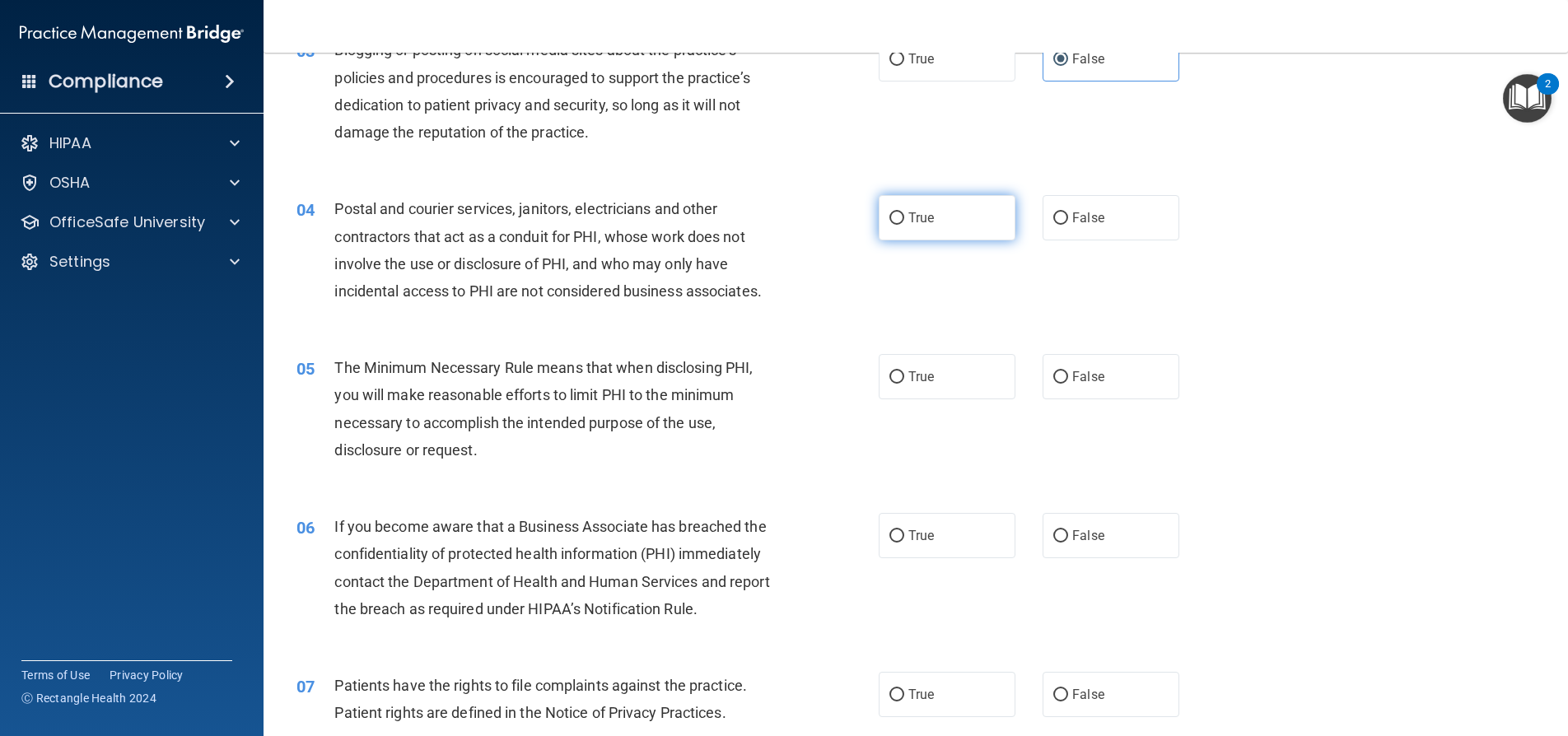
click at [959, 224] on label "True" at bounding box center [948, 218] width 137 height 46
click at [904, 224] on input "True" at bounding box center [897, 218] width 15 height 13
radio input "true"
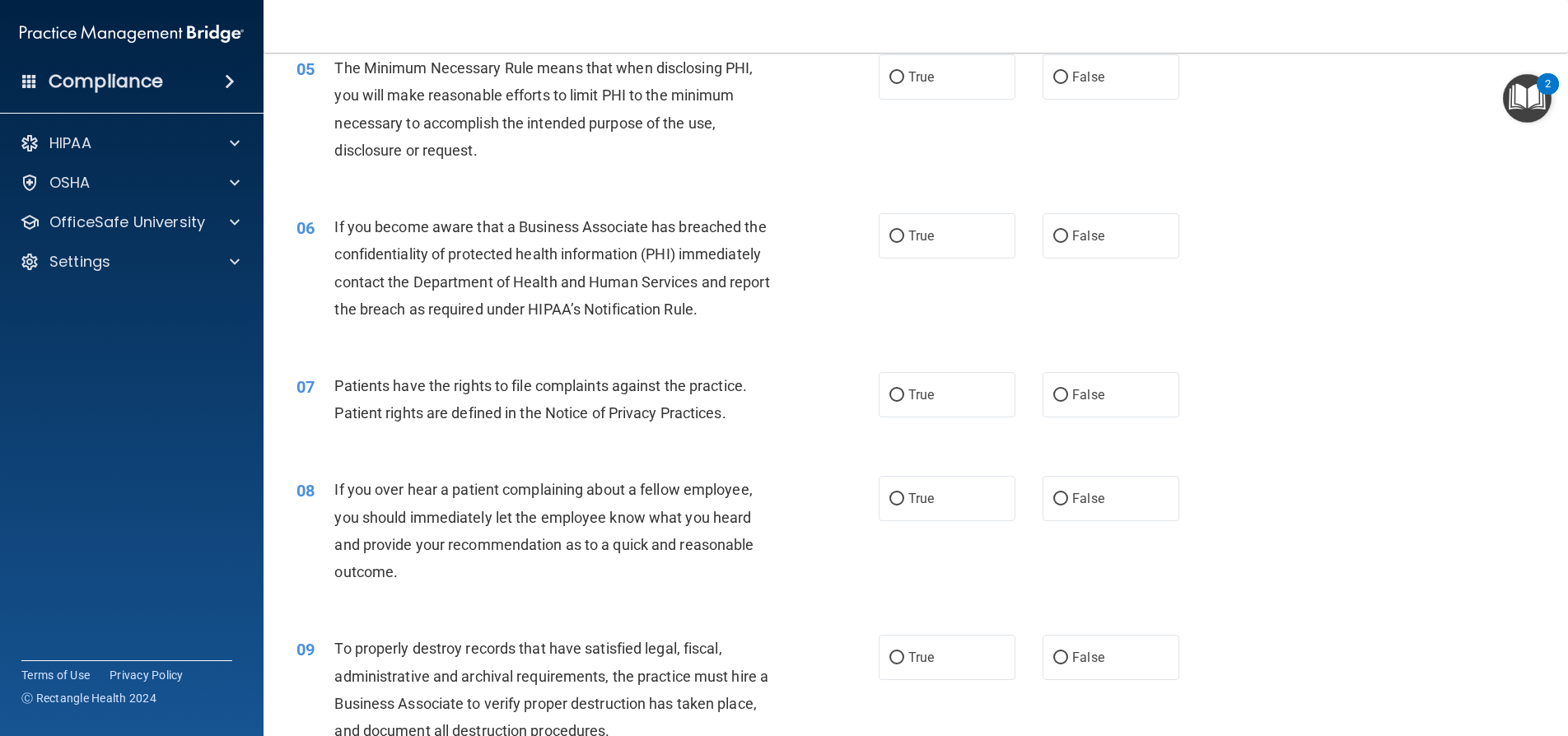
scroll to position [658, 0]
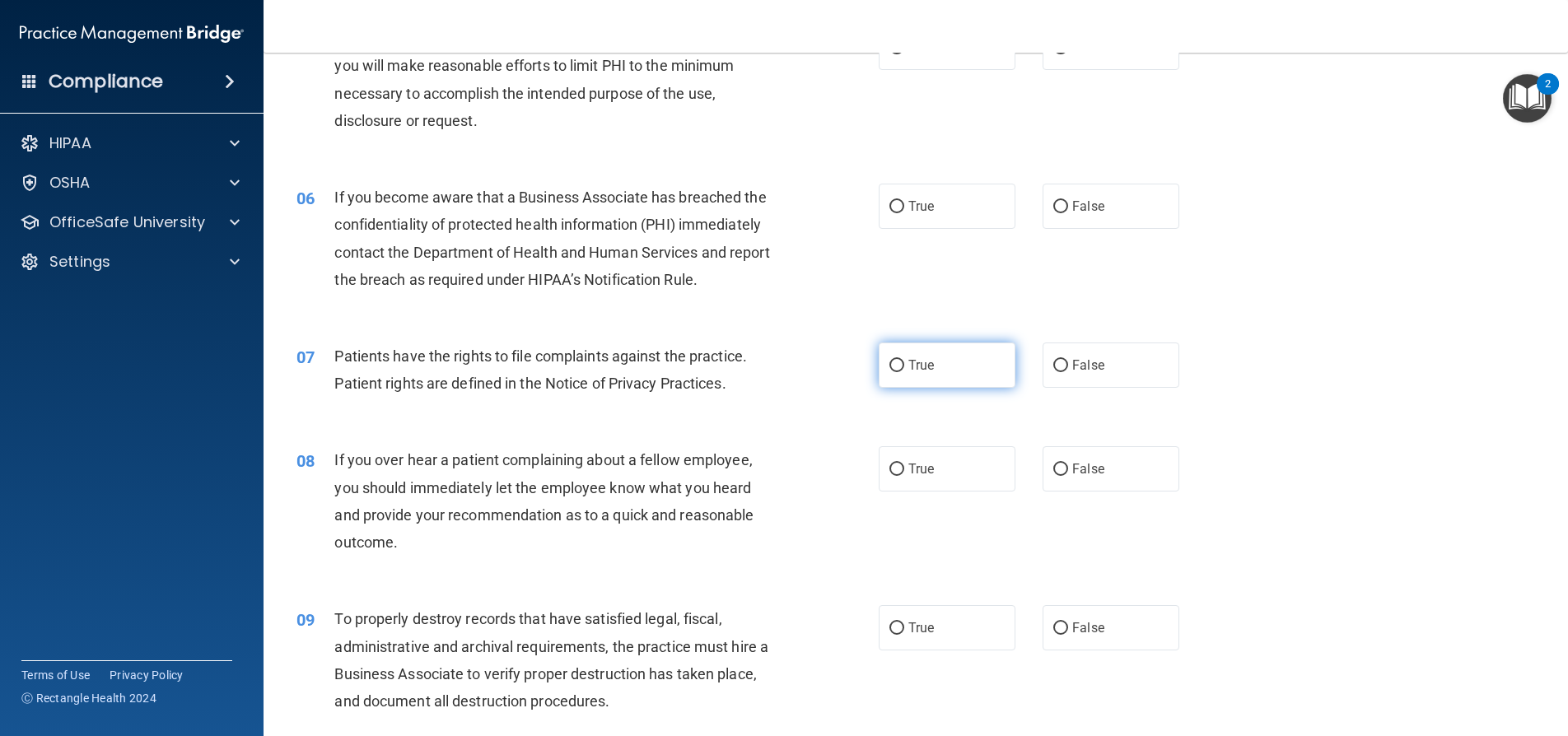
click at [953, 374] on label "True" at bounding box center [948, 365] width 137 height 46
click at [904, 372] on input "True" at bounding box center [897, 366] width 15 height 13
radio input "true"
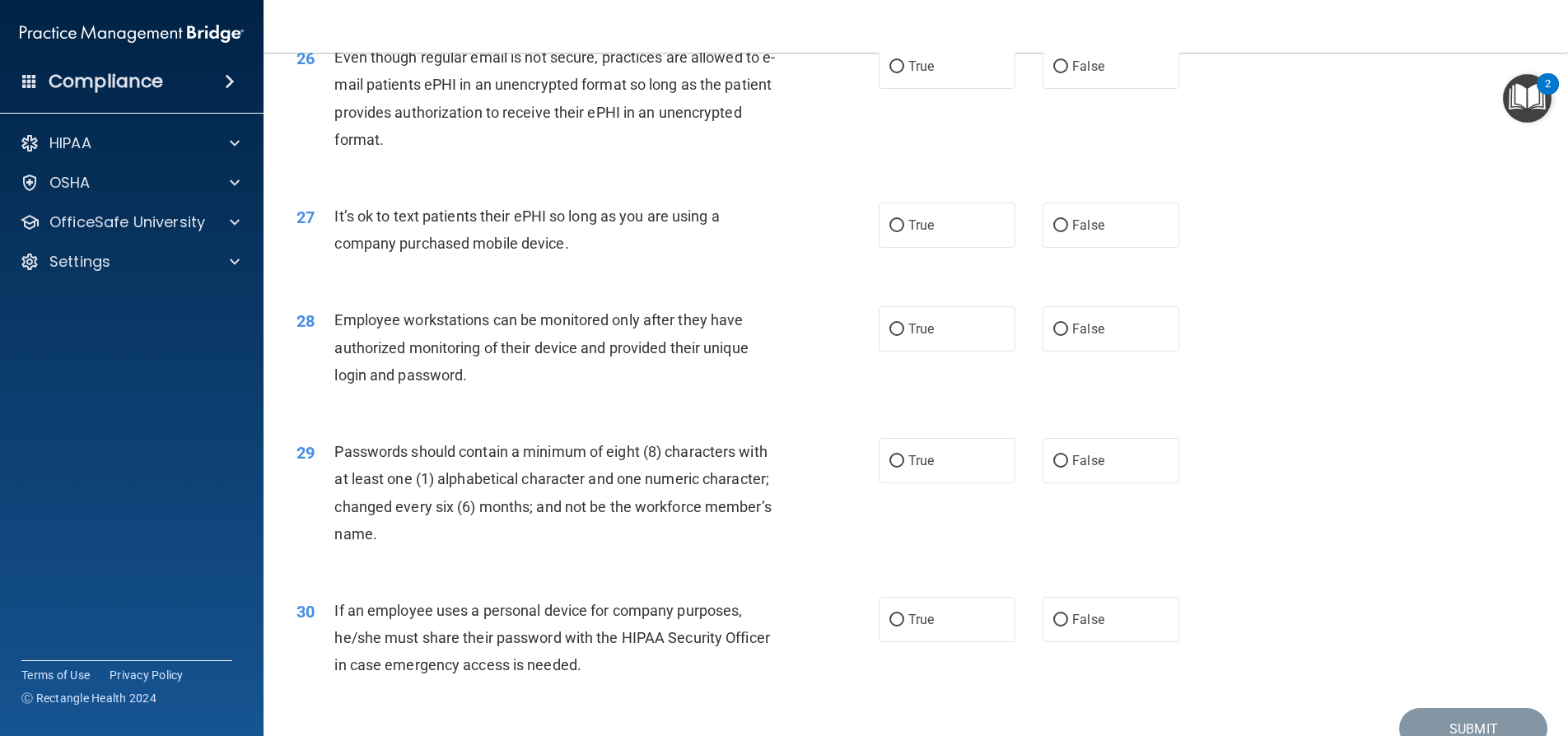
scroll to position [3397, 0]
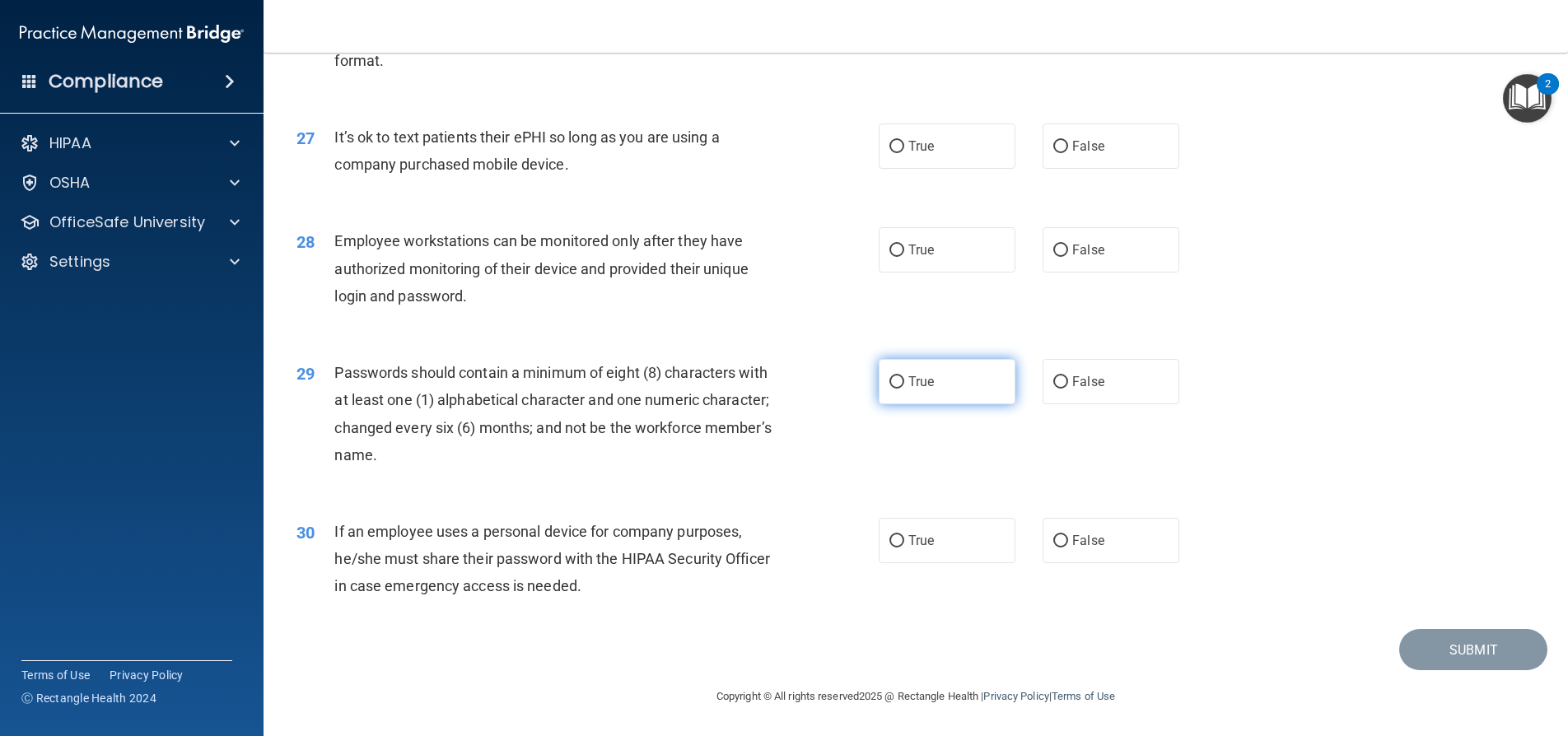
click at [909, 379] on span "True" at bounding box center [921, 381] width 25 height 16
click at [904, 379] on input "True" at bounding box center [897, 382] width 15 height 13
radio input "true"
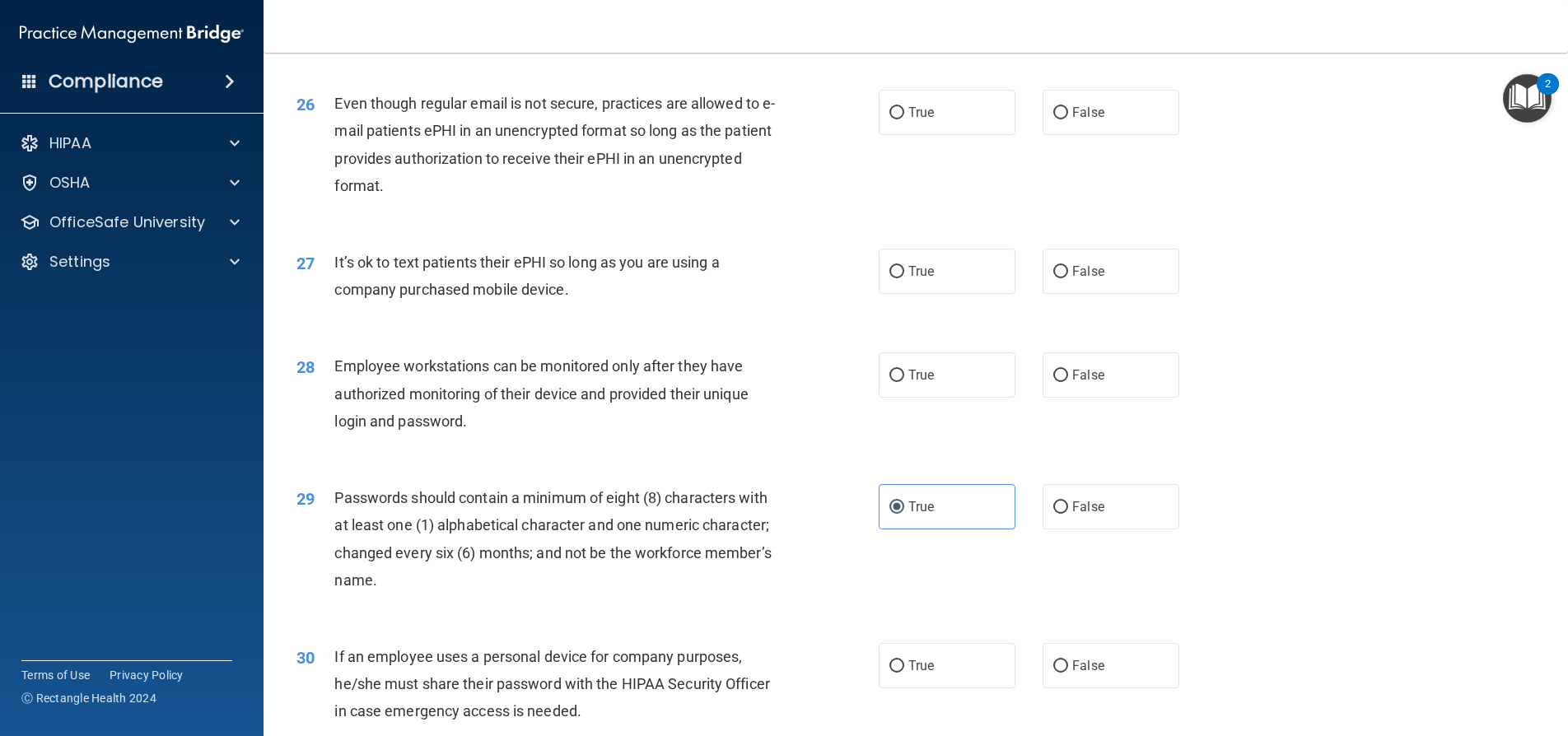
scroll to position [3232, 0]
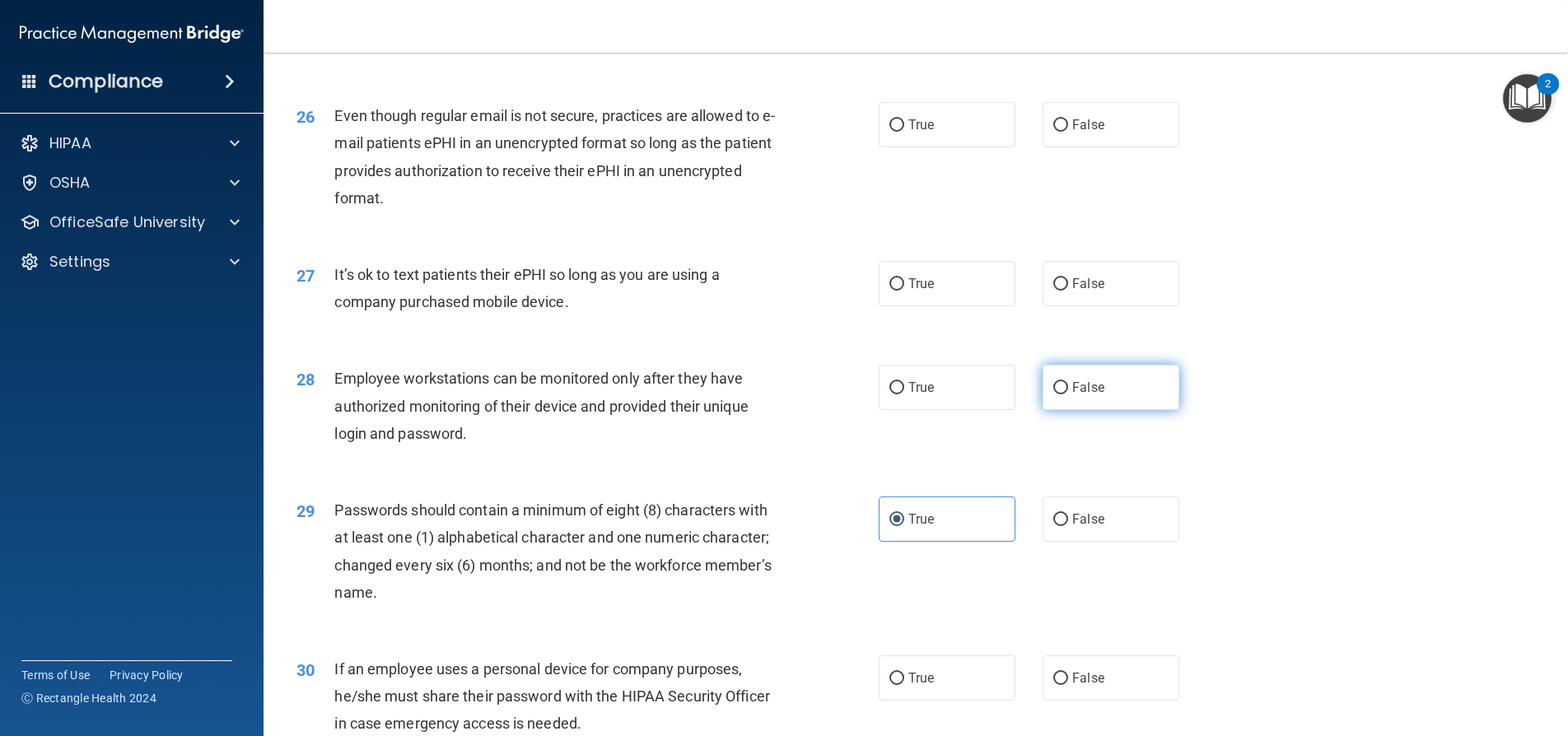
click at [1063, 401] on label "False" at bounding box center [1111, 388] width 137 height 46
click at [1063, 395] on input "False" at bounding box center [1061, 388] width 15 height 13
radio input "true"
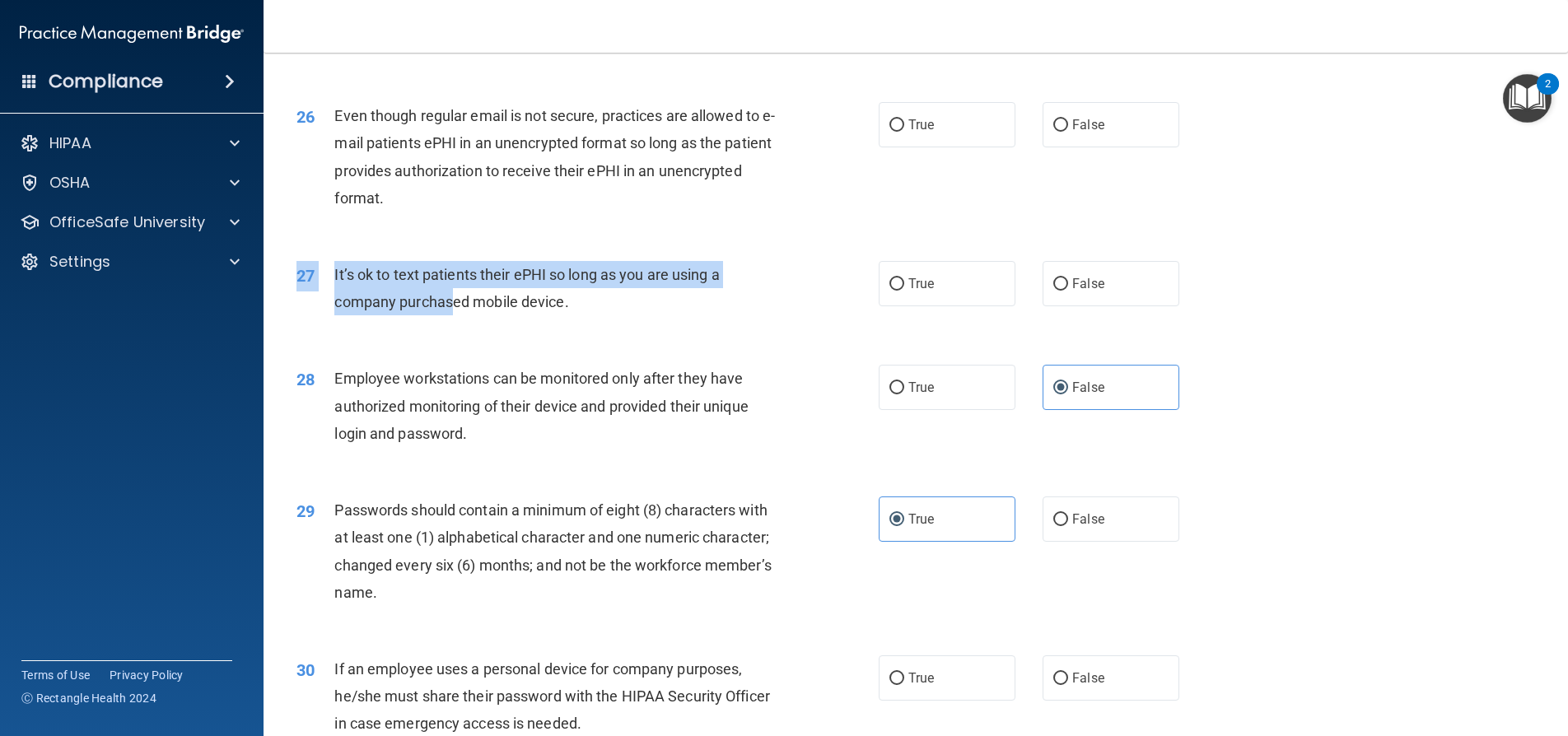
drag, startPoint x: 444, startPoint y: 338, endPoint x: 587, endPoint y: 354, distance: 143.9
click at [587, 344] on div "27 It’s ok to text patients their ePHI so long as you are using a company purch…" at bounding box center [915, 292] width 1264 height 104
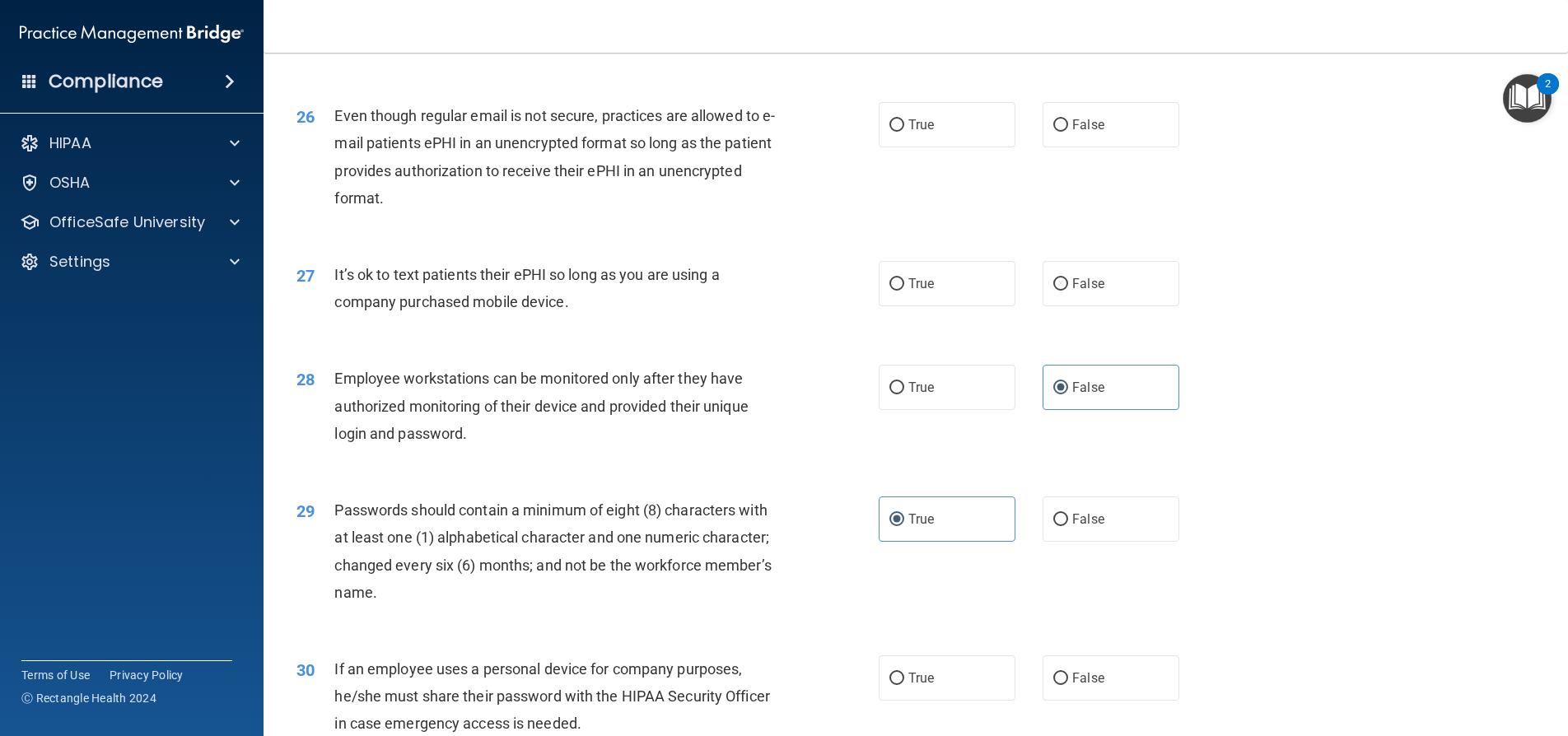
click at [587, 344] on div "27 It’s ok to text patients their ePHI so long as you are using a company purch…" at bounding box center [915, 292] width 1264 height 104
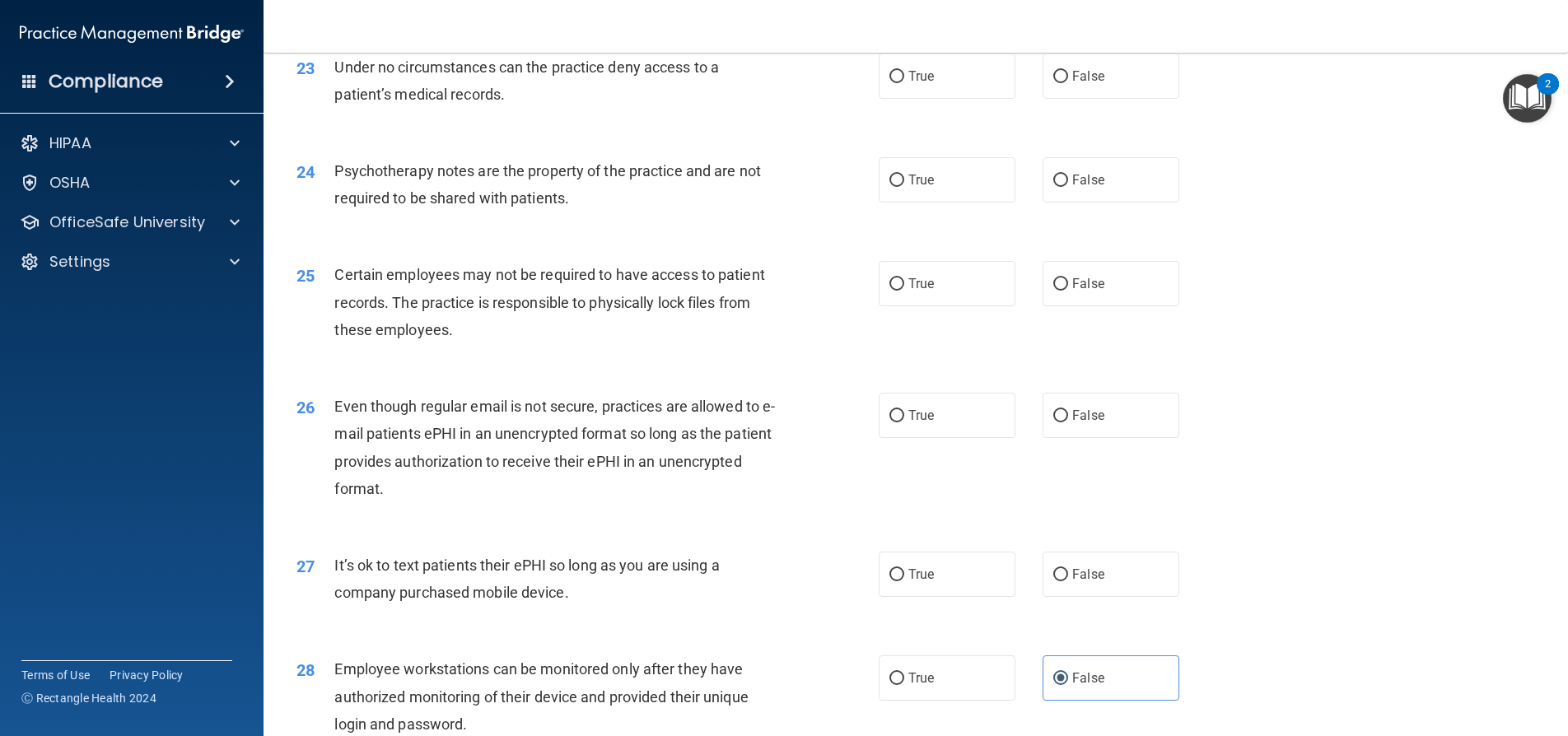
scroll to position [2903, 0]
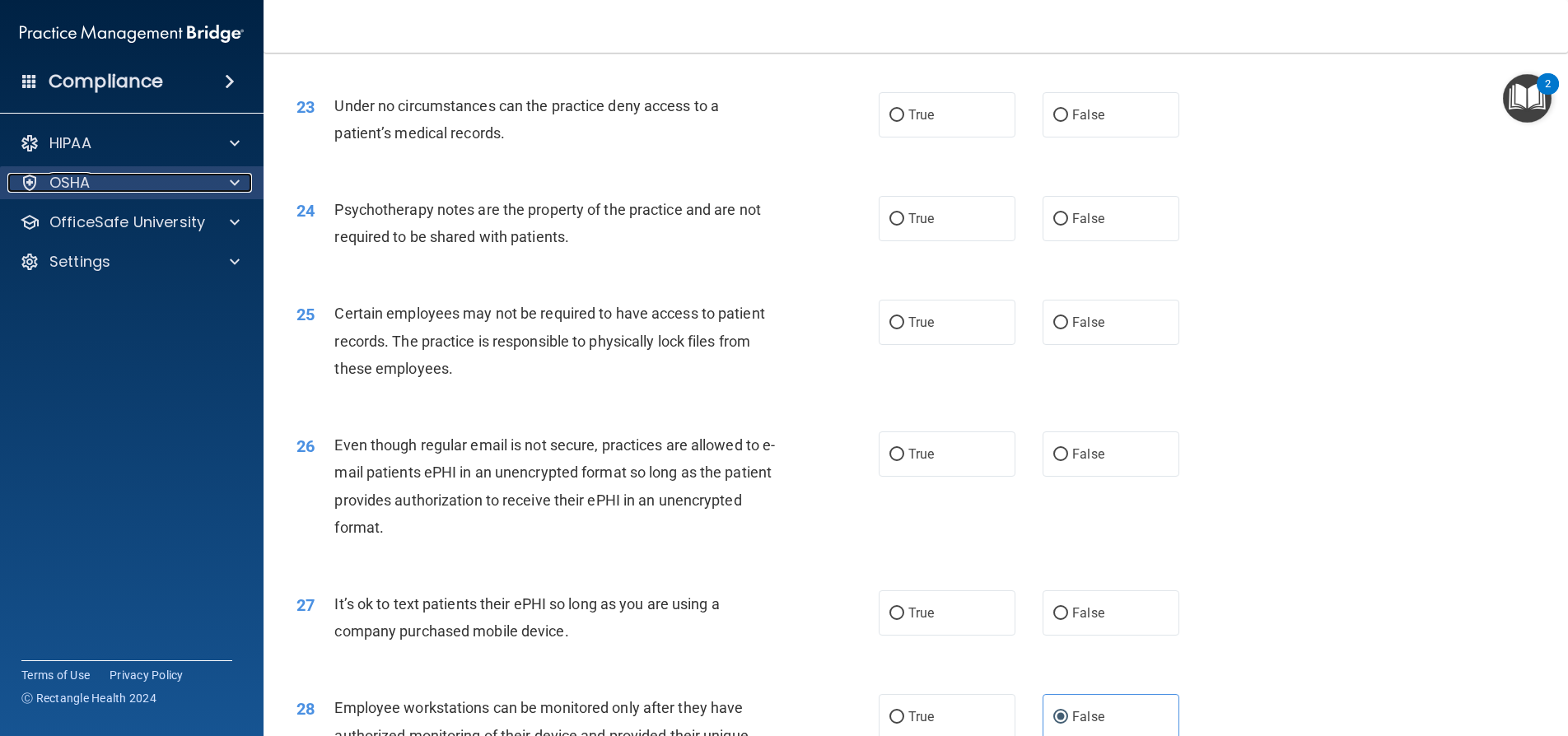
click at [138, 179] on div "OSHA" at bounding box center [110, 183] width 205 height 19
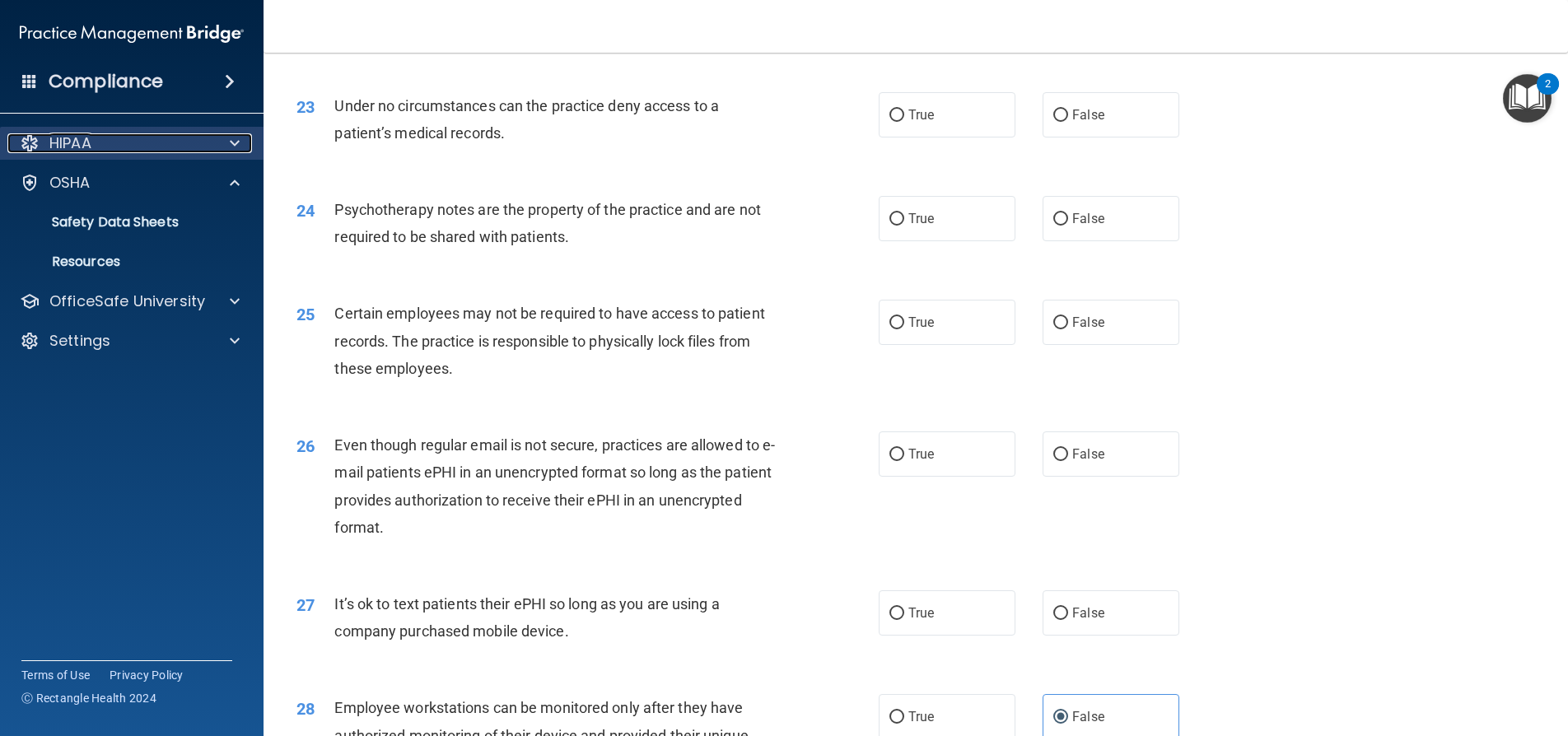
click at [138, 147] on div "HIPAA" at bounding box center [110, 143] width 205 height 19
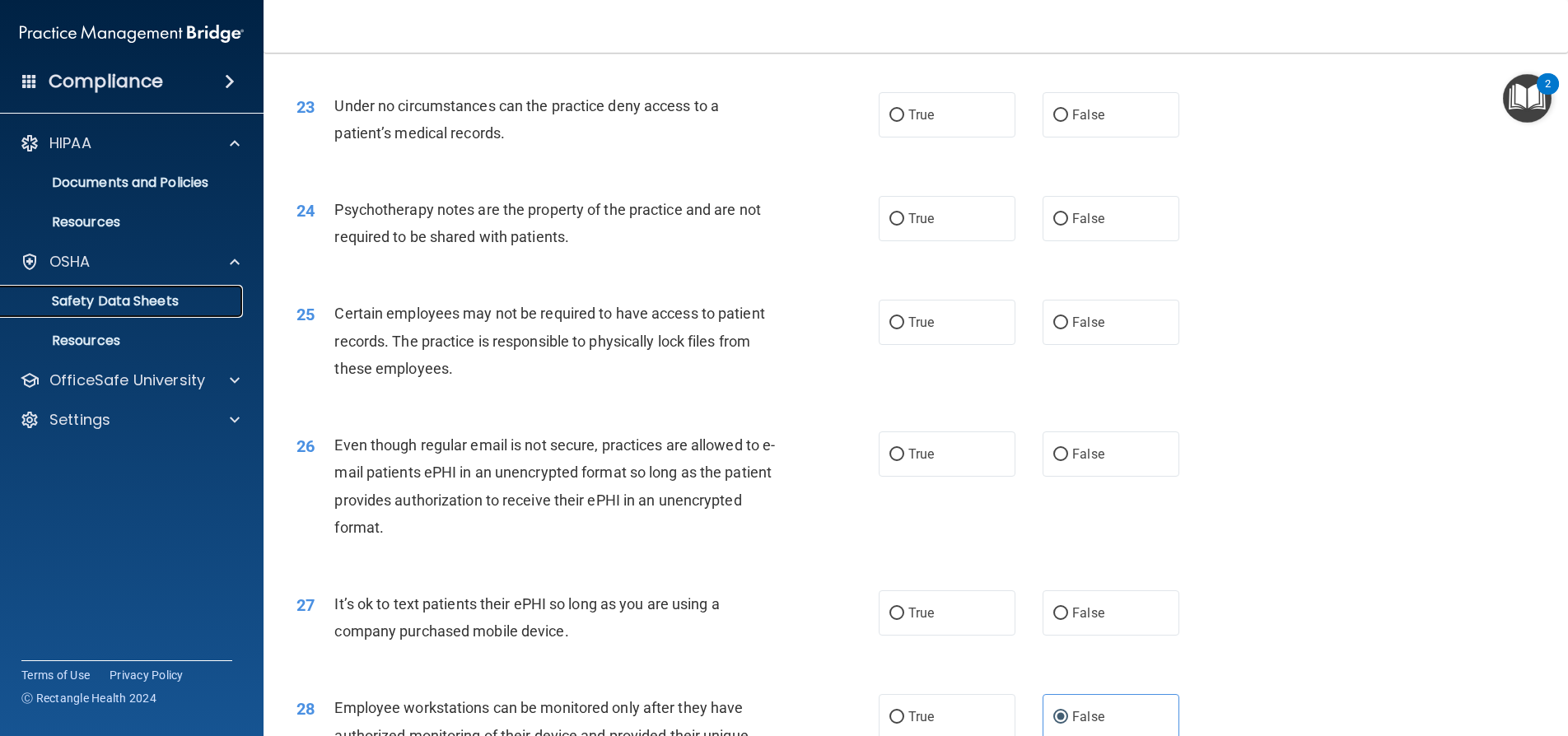
click at [138, 295] on p "Safety Data Sheets" at bounding box center [123, 301] width 225 height 16
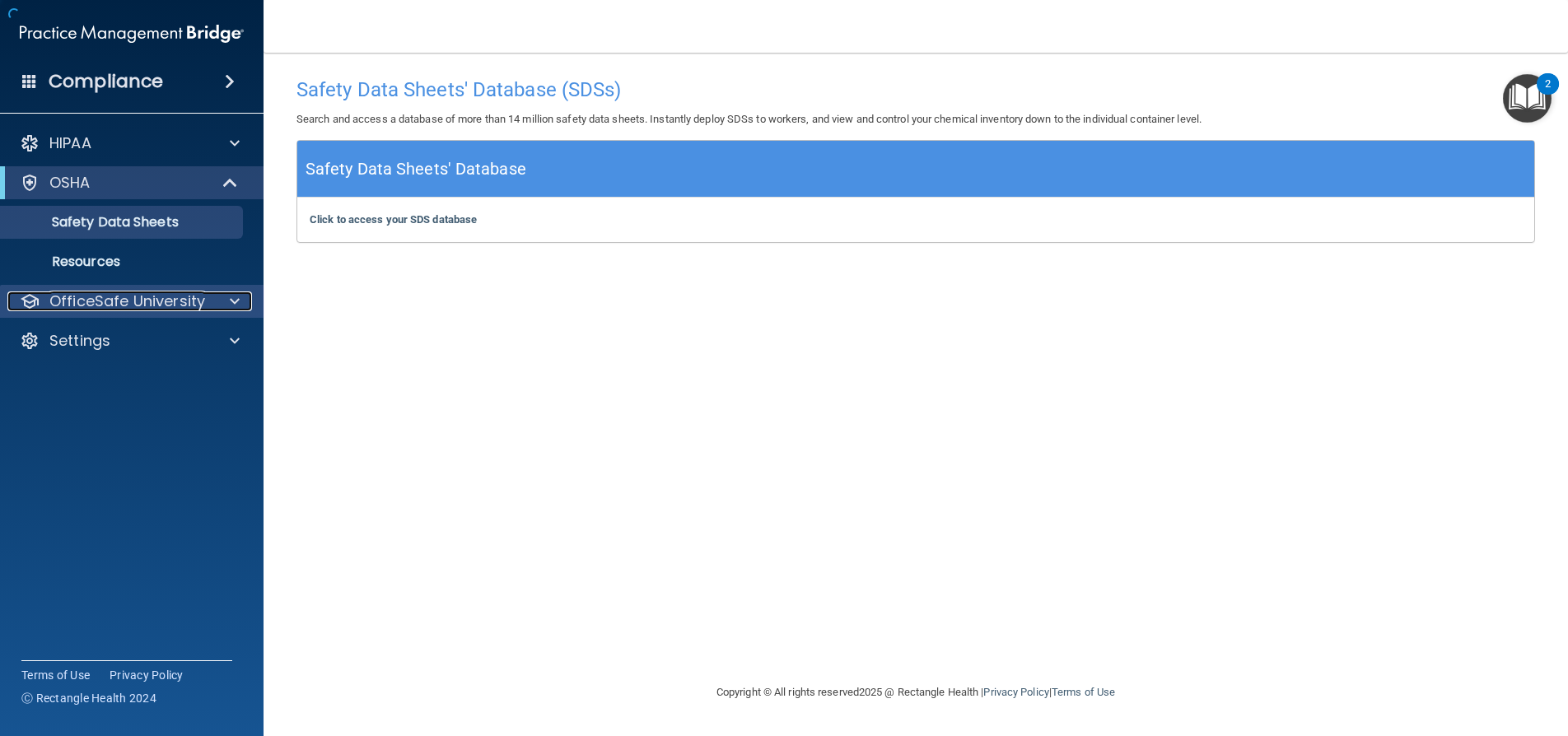
click at [144, 294] on p "OfficeSafe University" at bounding box center [127, 301] width 156 height 19
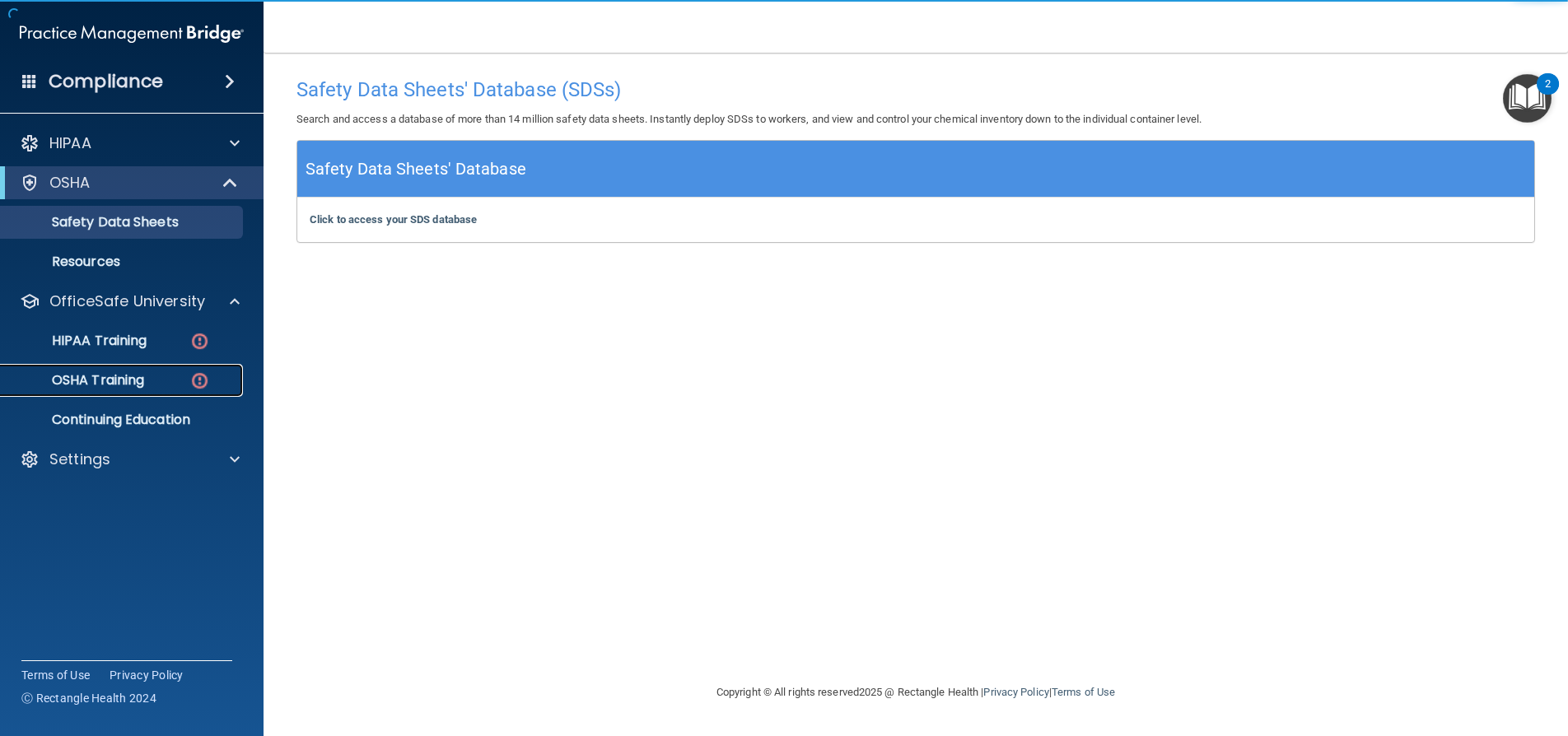
click at [148, 379] on div "OSHA Training" at bounding box center [123, 379] width 225 height 16
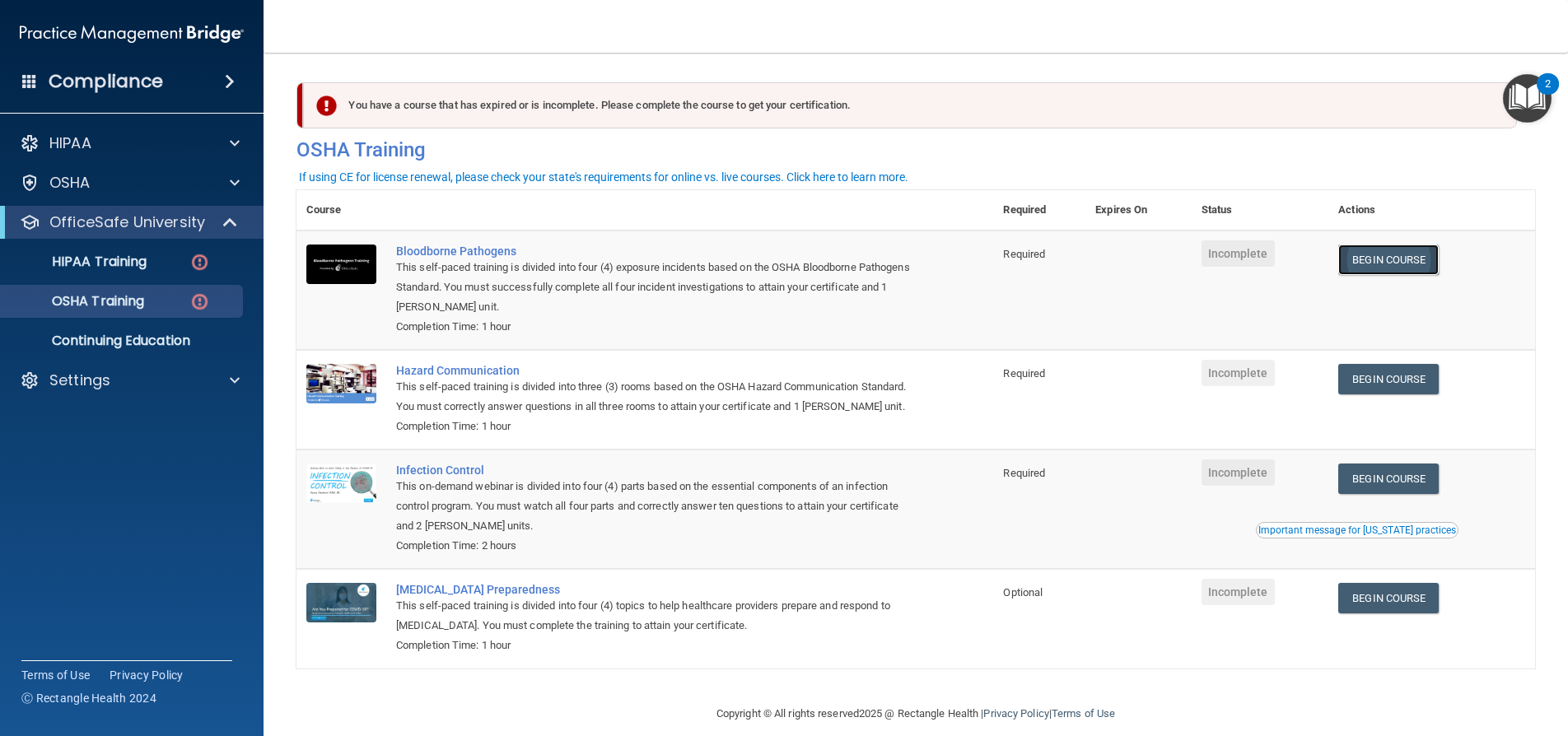
click at [1371, 250] on link "Begin Course" at bounding box center [1388, 259] width 101 height 30
click at [1390, 266] on link "Begin Course" at bounding box center [1388, 259] width 101 height 30
